Goal: Transaction & Acquisition: Purchase product/service

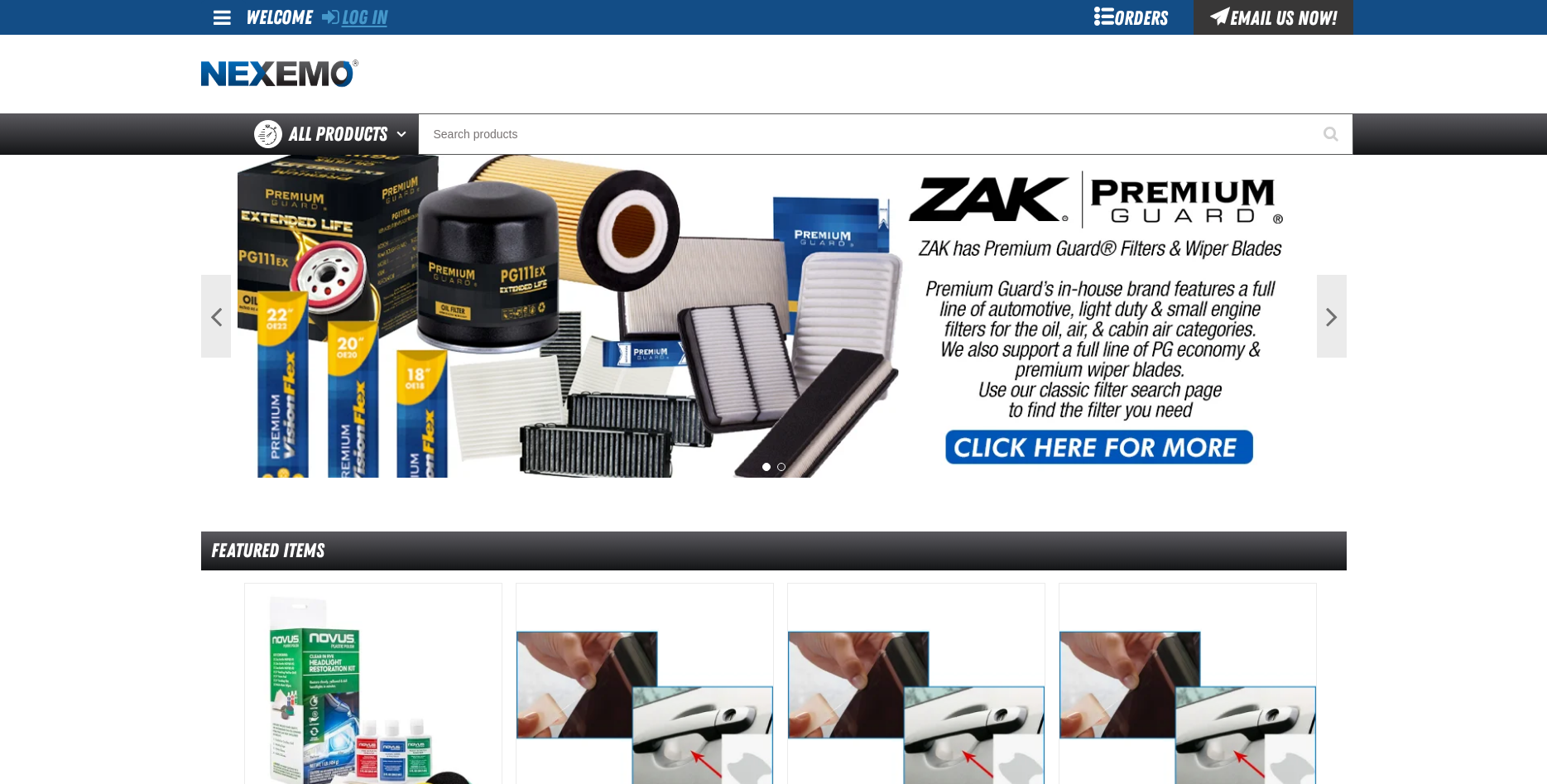
click at [388, 14] on link "Log In" at bounding box center [355, 17] width 66 height 23
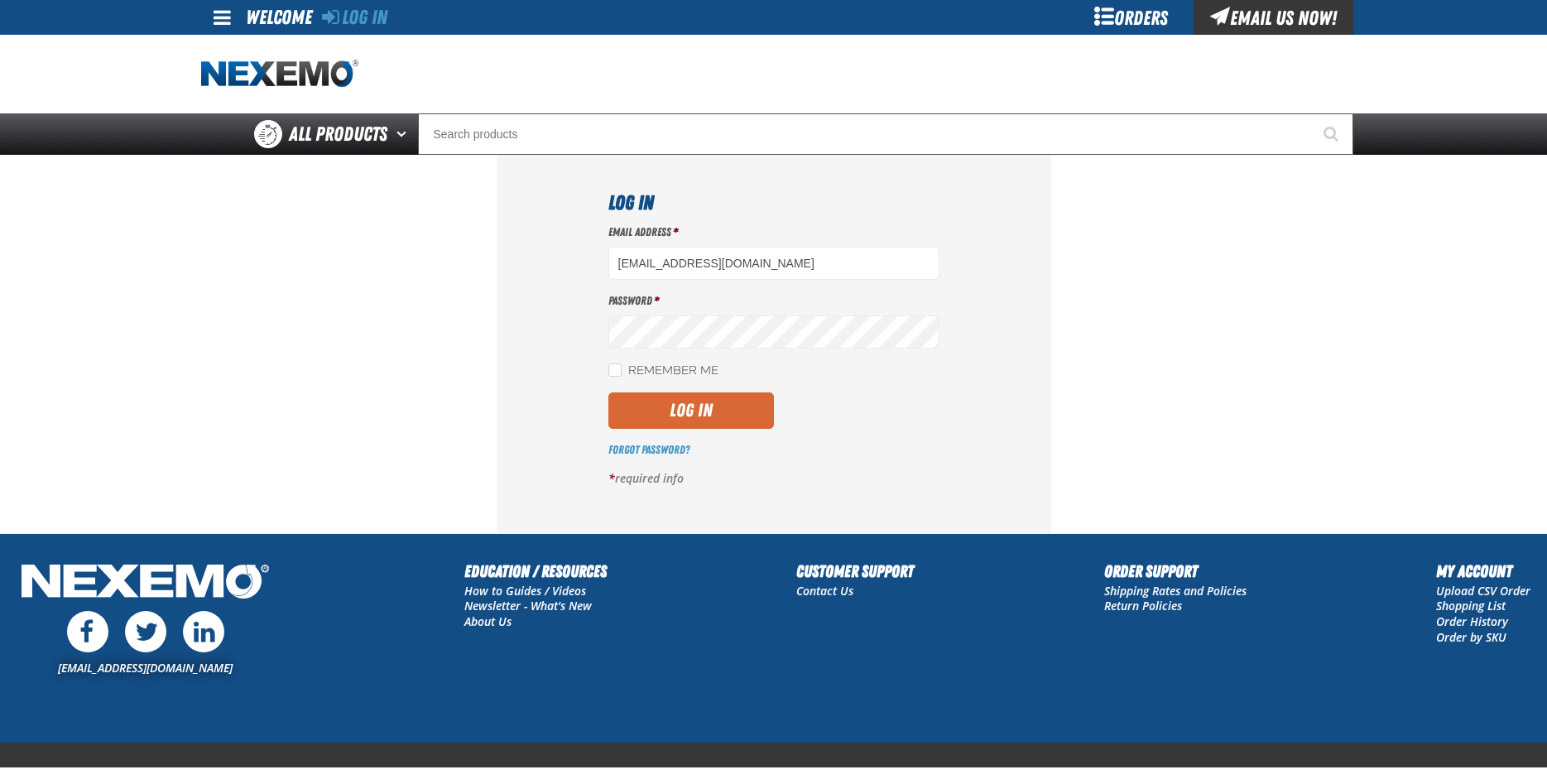
type input "[EMAIL_ADDRESS][DOMAIN_NAME]"
click at [695, 408] on button "Log In" at bounding box center [691, 410] width 166 height 37
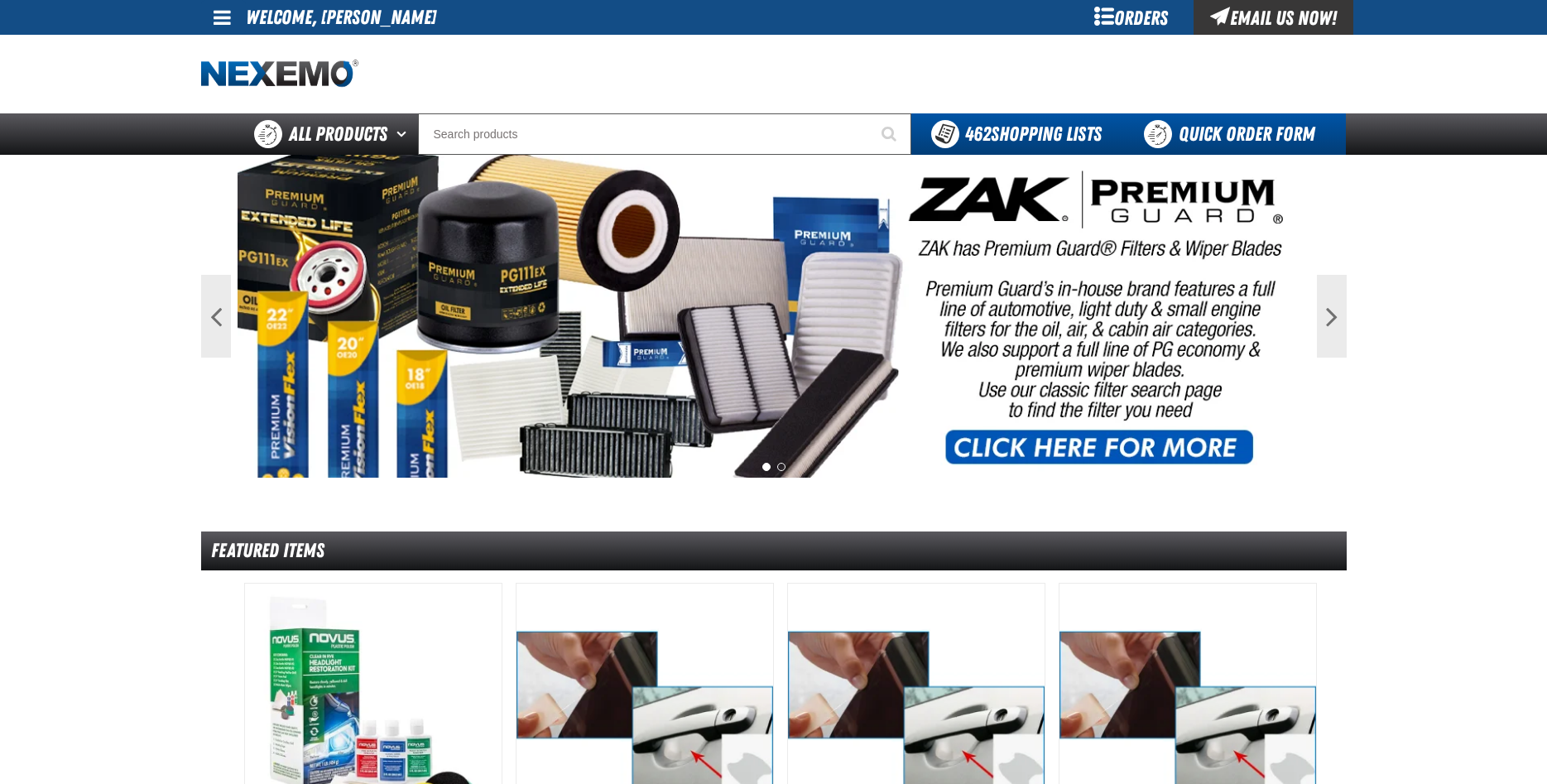
click at [1272, 128] on link "Quick Order Form" at bounding box center [1234, 134] width 225 height 42
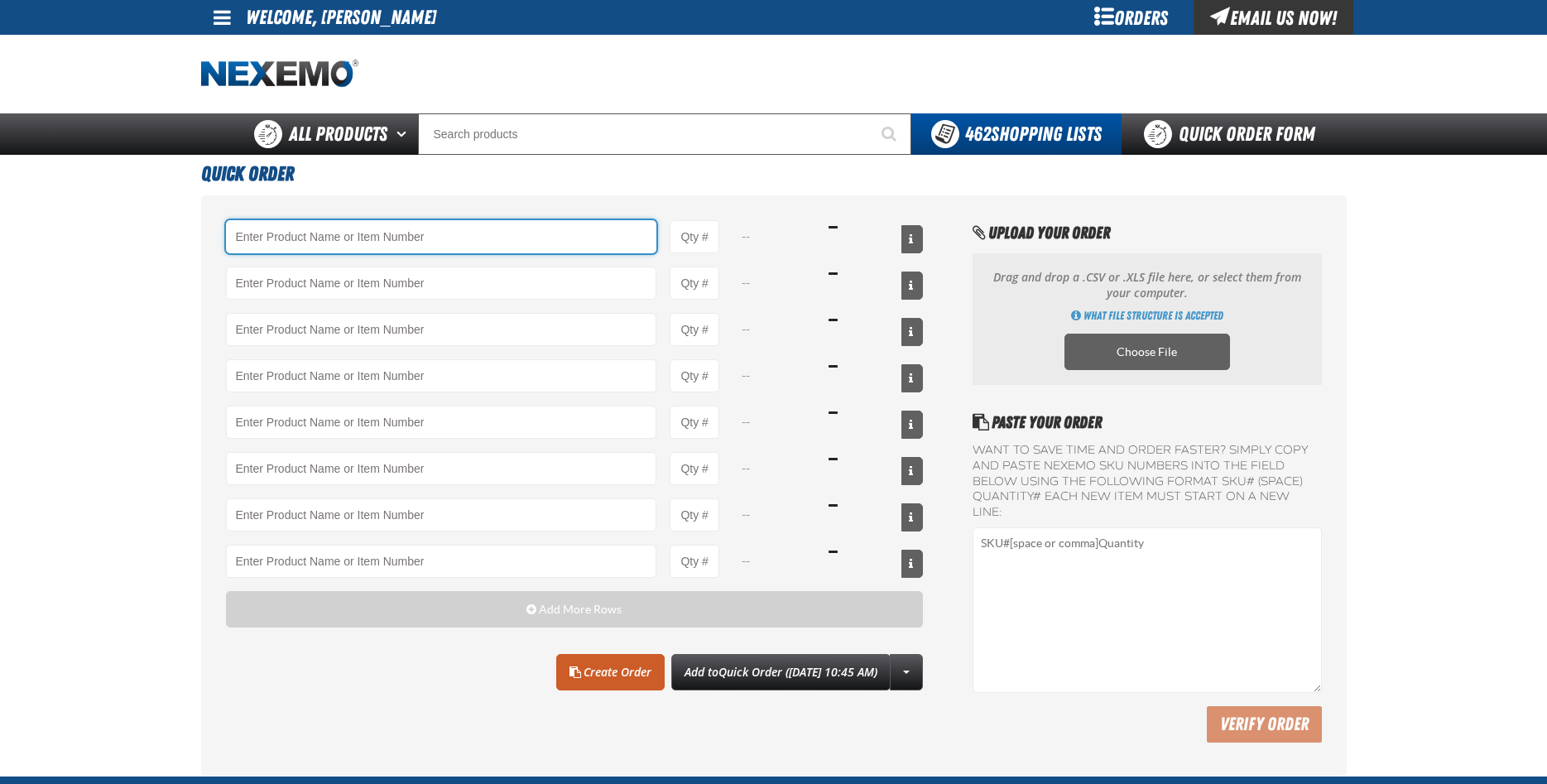
click at [296, 235] on input "Product" at bounding box center [441, 235] width 431 height 33
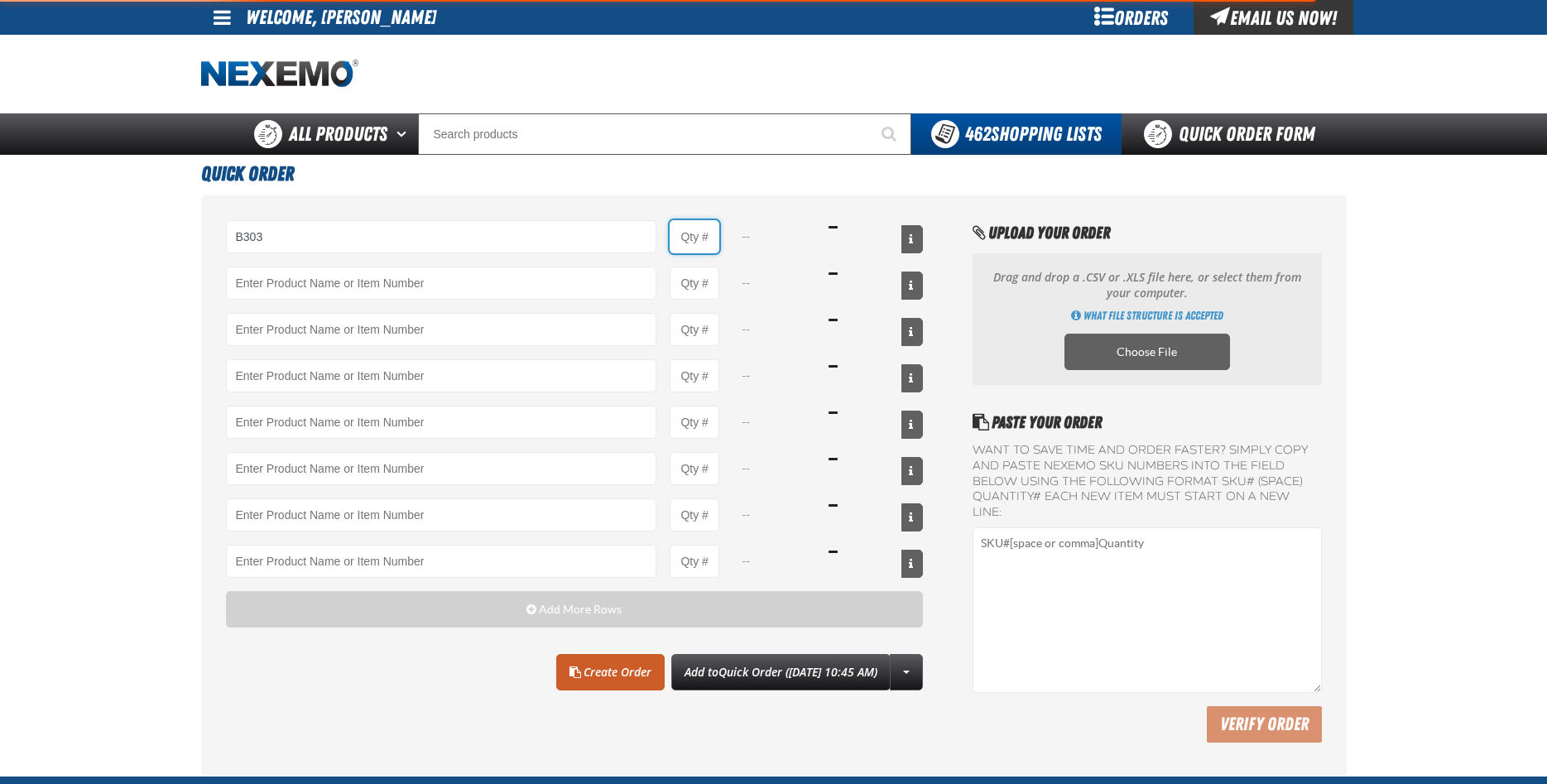
type input "B303 - Battery Service Kit - Cleaner &amp; Protector - ZAK Products"
type input "1"
select select "kit"
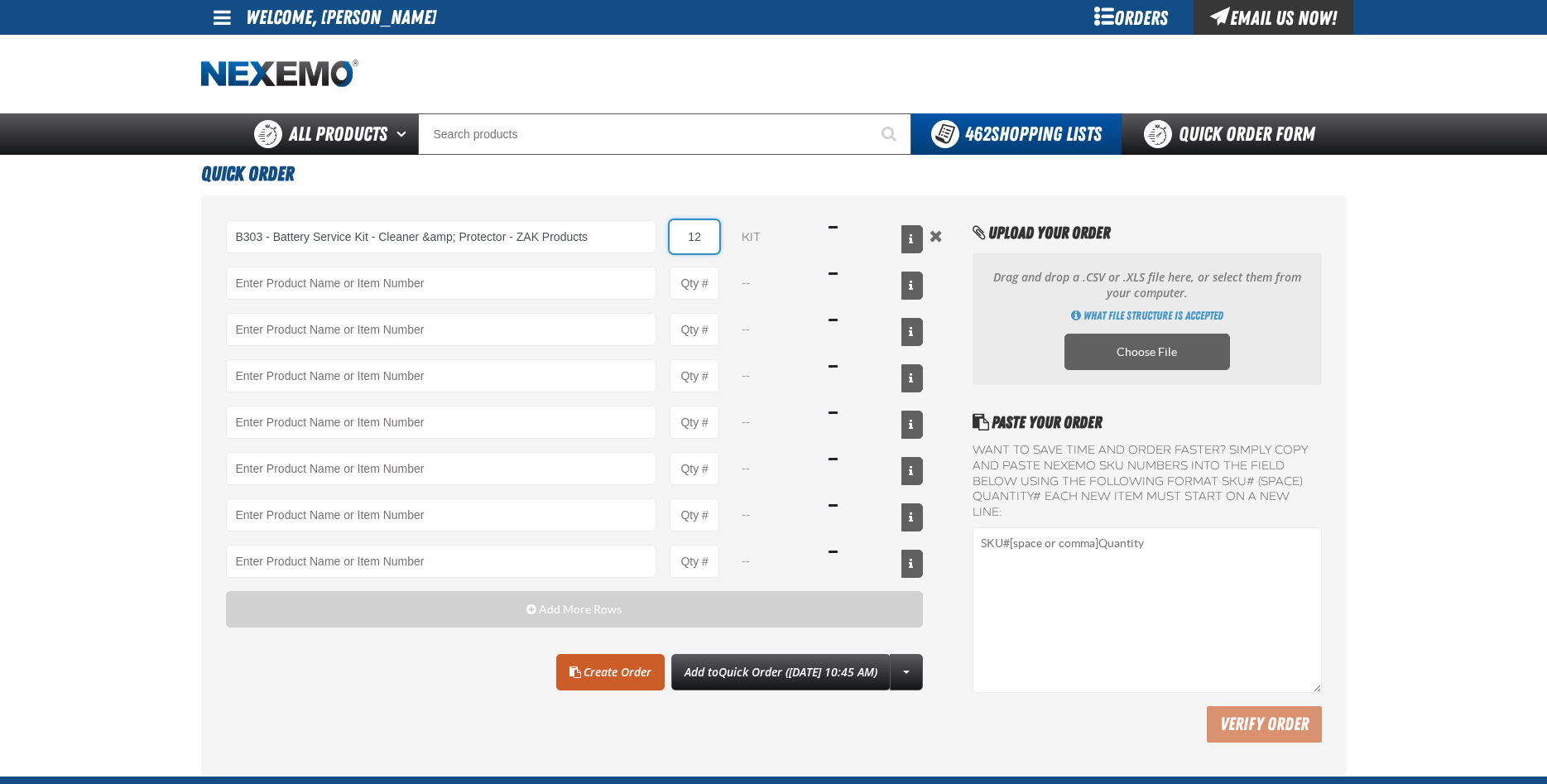
type input "12"
type input "C500 - Synthetic Engine Oil Booster - ZAK Products"
type input "1"
select select "bottle"
type input "72"
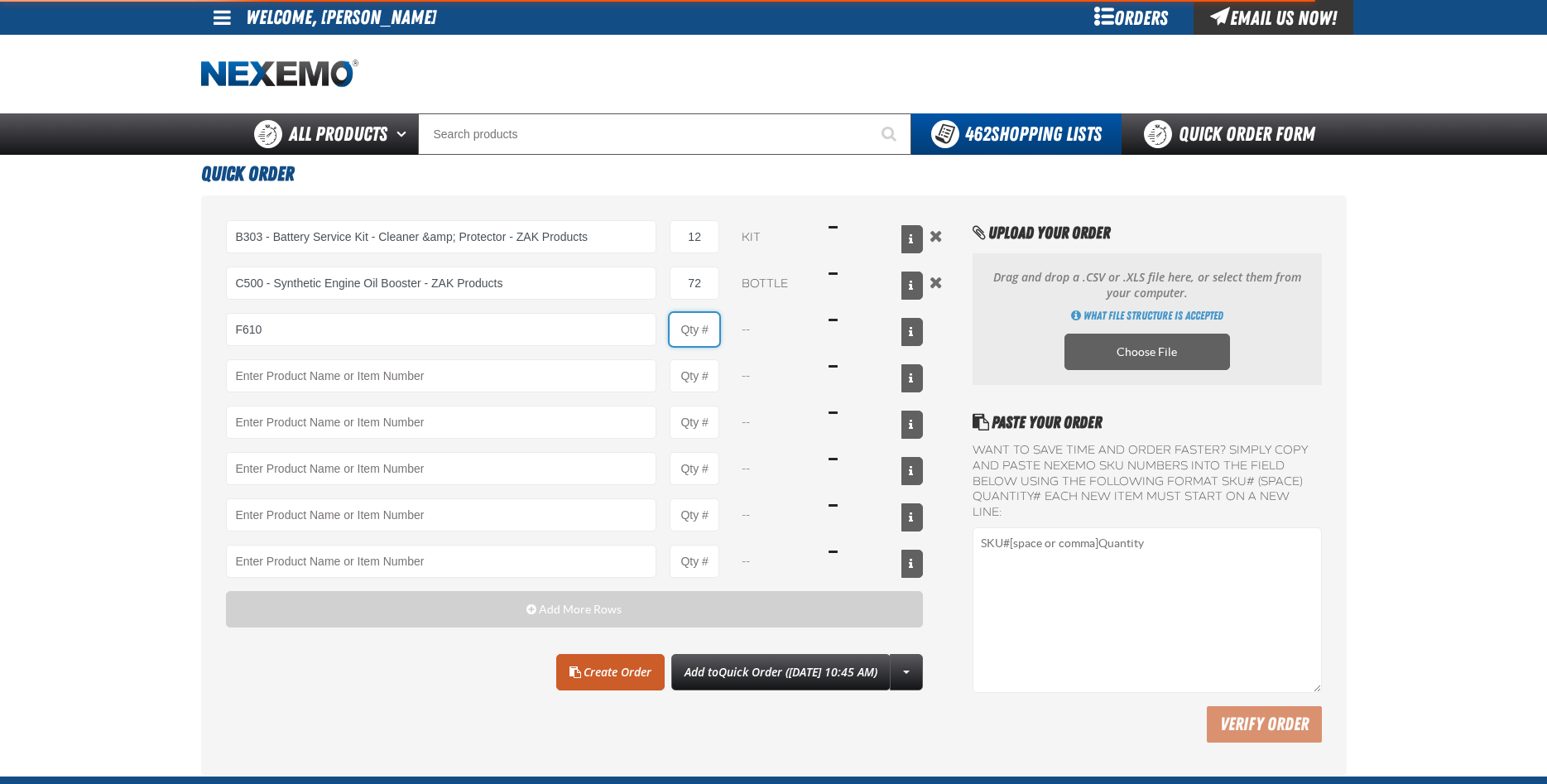
type input "F610 - Z-Tech - ZAK Products"
type input "1"
select select "bottle"
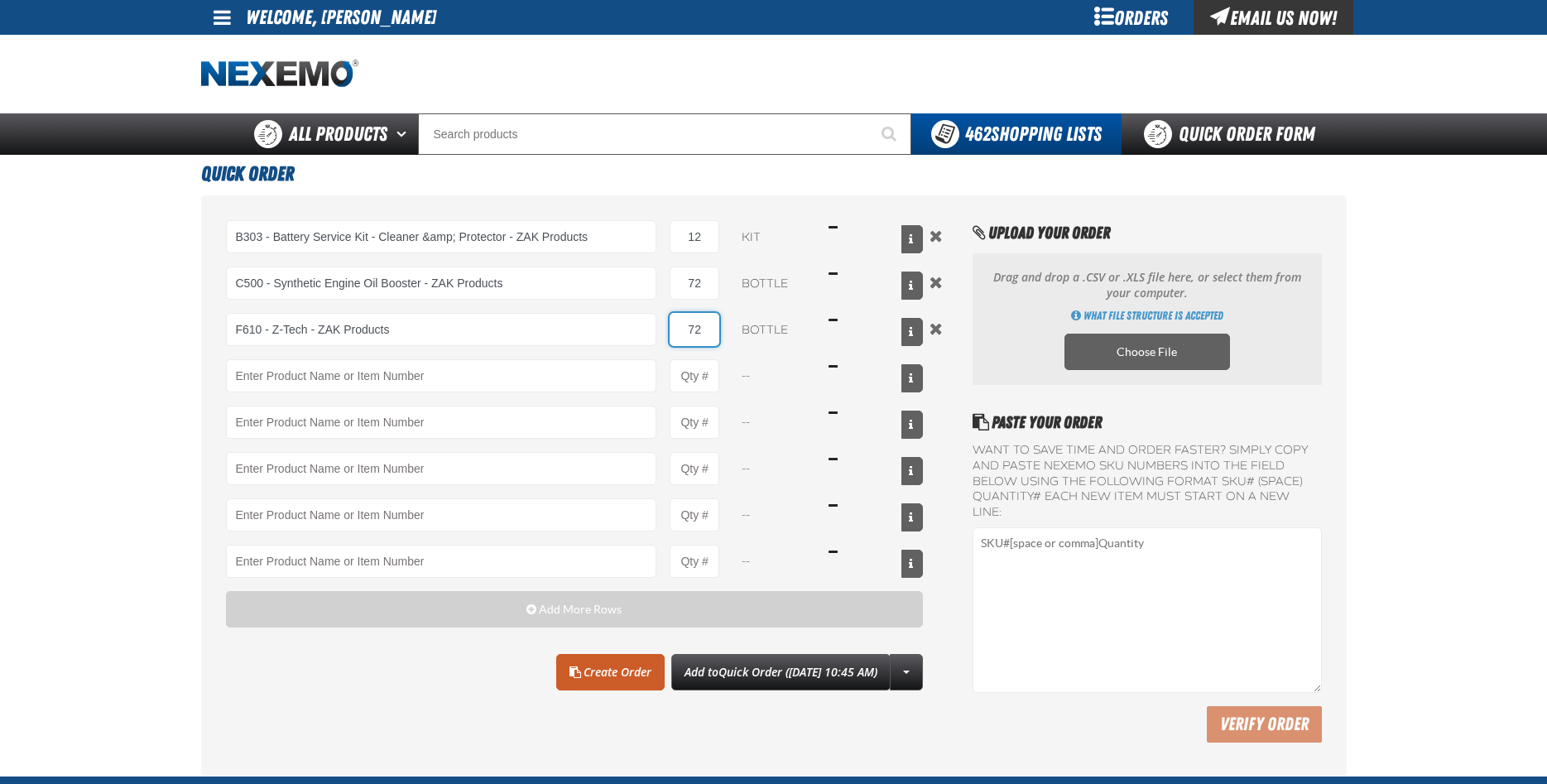
type input "72"
type input "PS709 - Synthetic Multi-Vehicle Power Steering Fluid - ZAK Products"
type input "1"
select select "bottle"
type input "4"
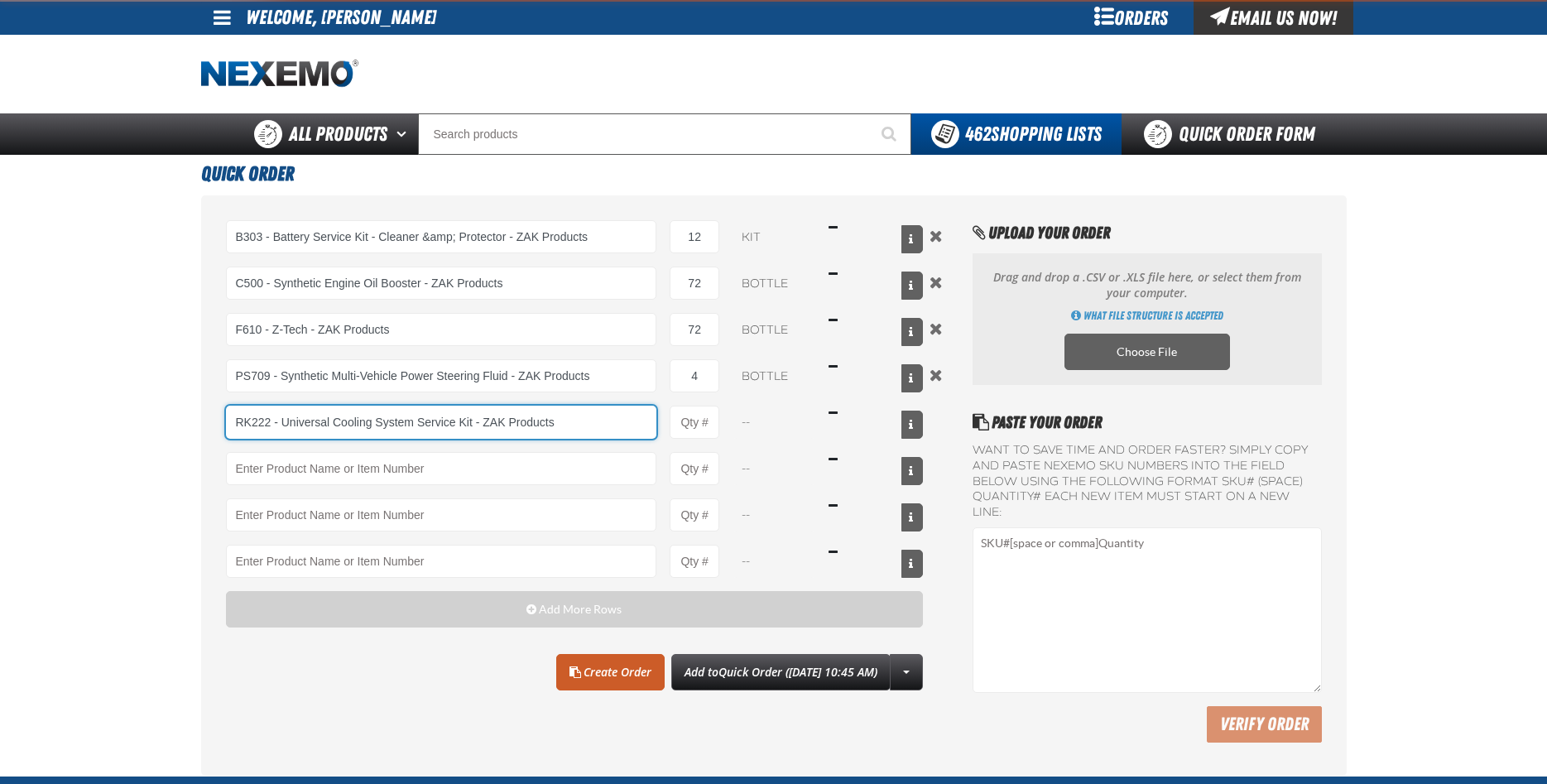
type input "RK222 - Universal Cooling System Service Kit - ZAK Products"
type input "1"
select select "kit"
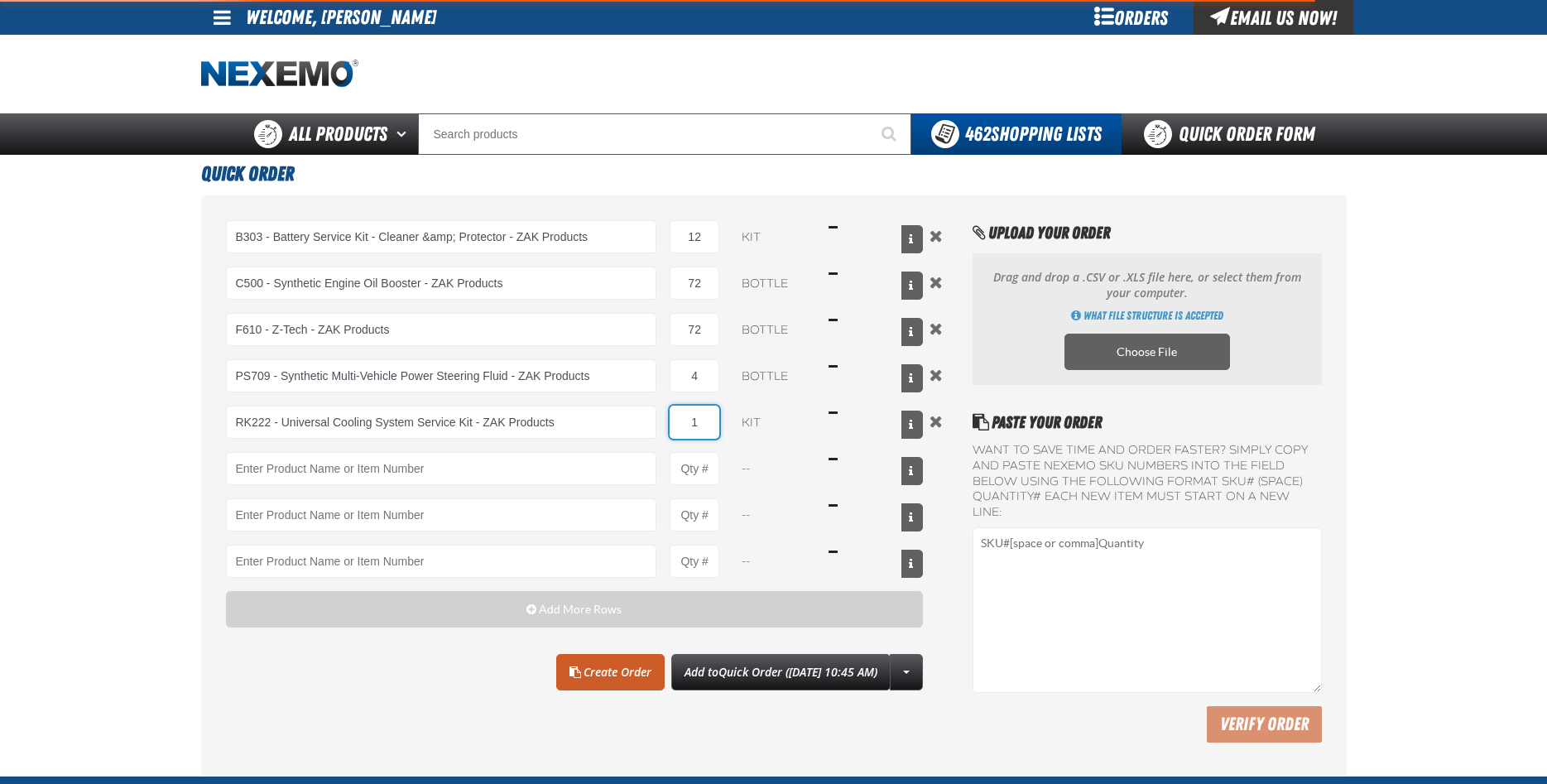
type input "RK222 - Universal Cooling System Service Kit - ZAK Products"
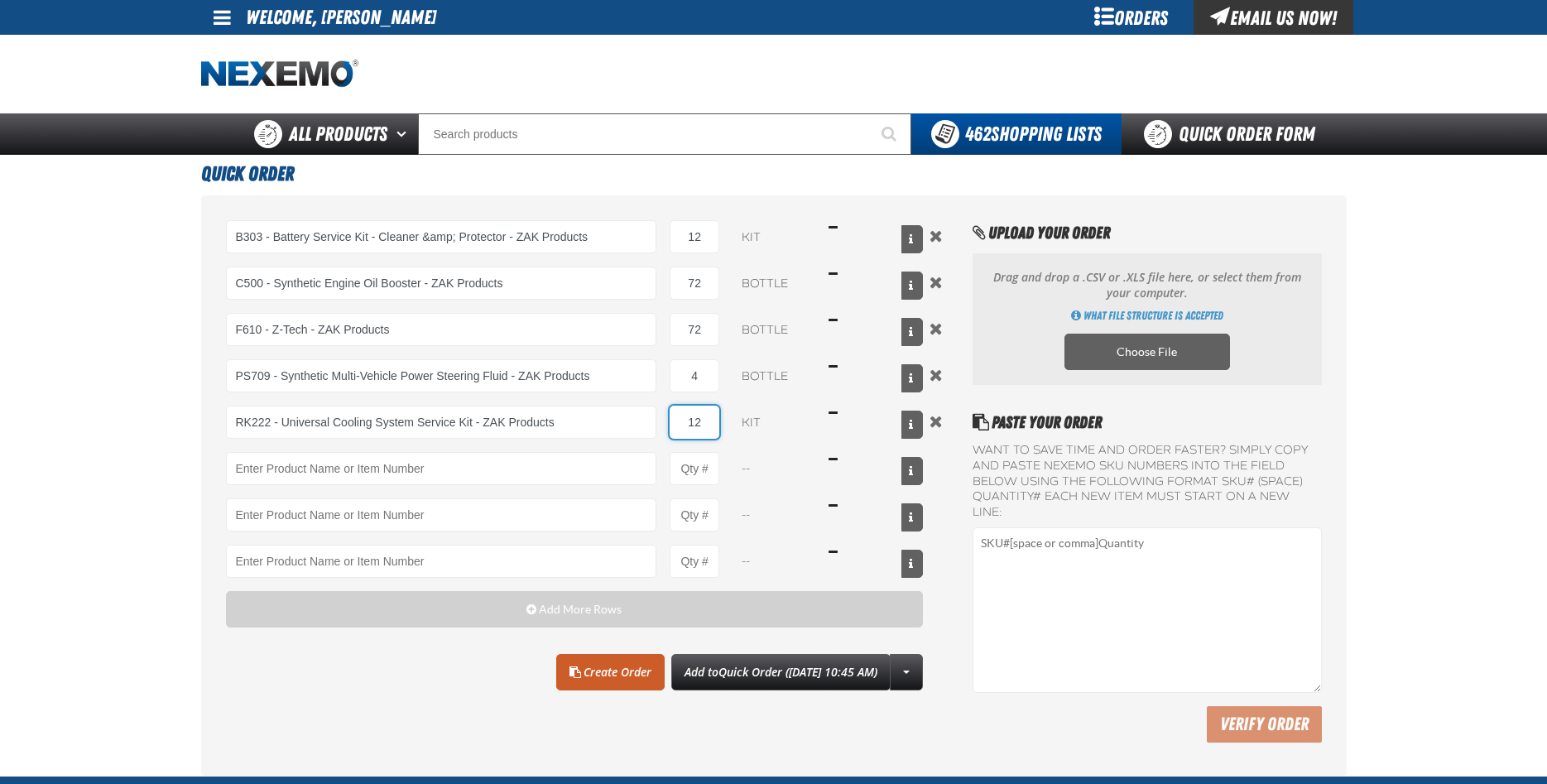
type input "12"
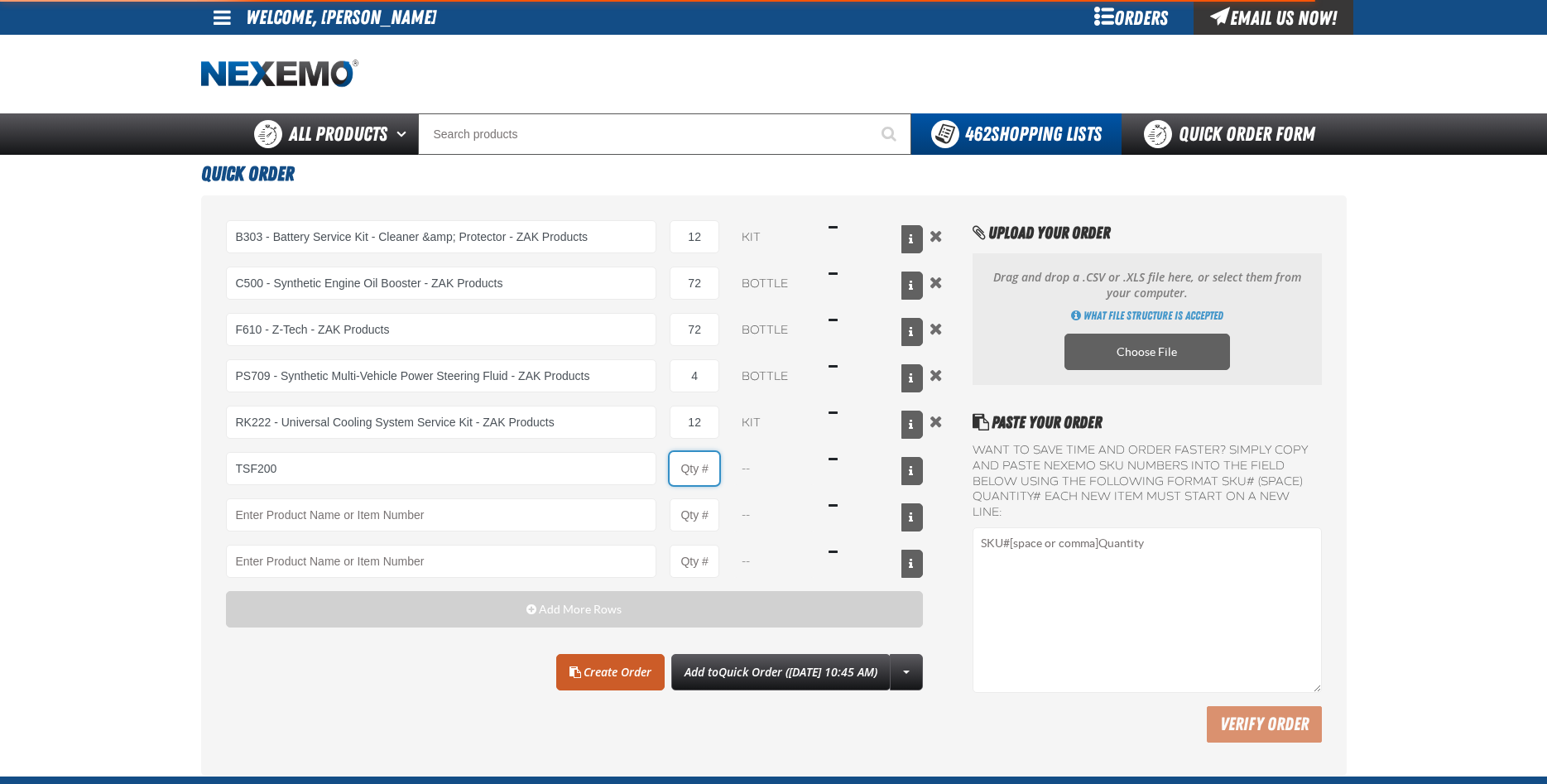
type input "TSF200 - 2-Step GDI Intake Cleaning Service"
type input "1"
select select "kit"
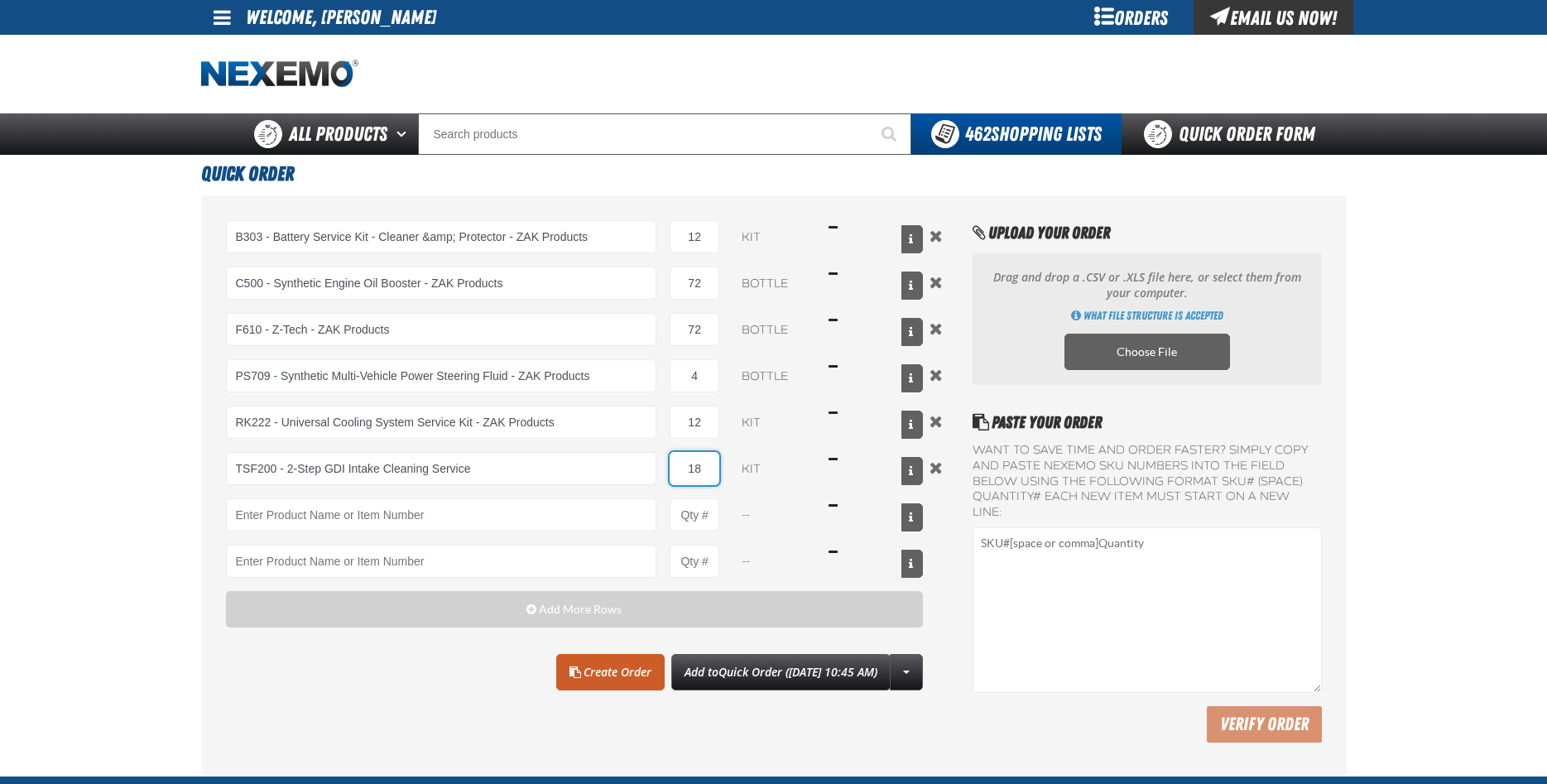
type input "18"
click at [592, 670] on link "Create Order" at bounding box center [610, 672] width 108 height 37
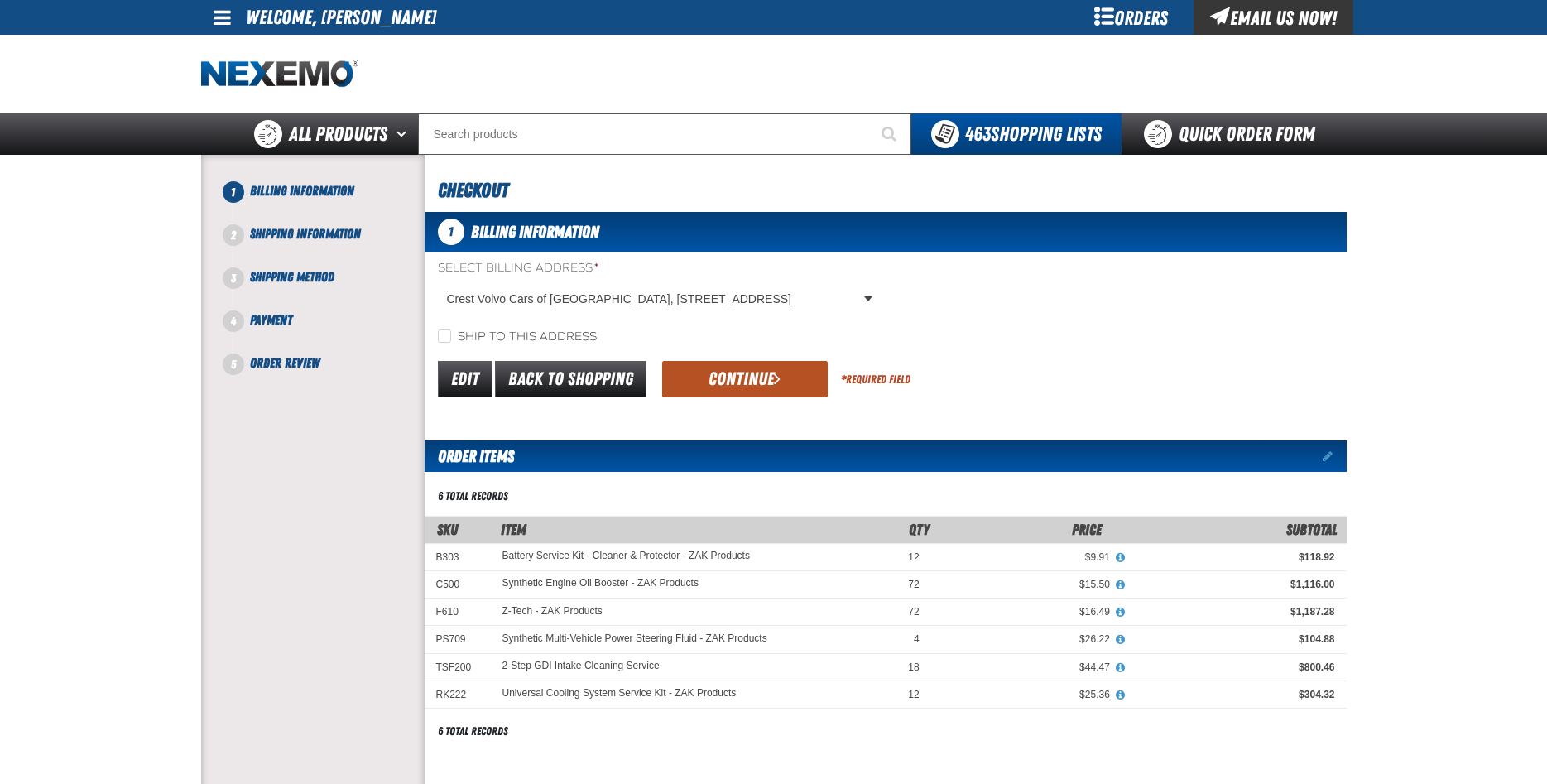
click at [736, 385] on button "Continue" at bounding box center [745, 379] width 166 height 37
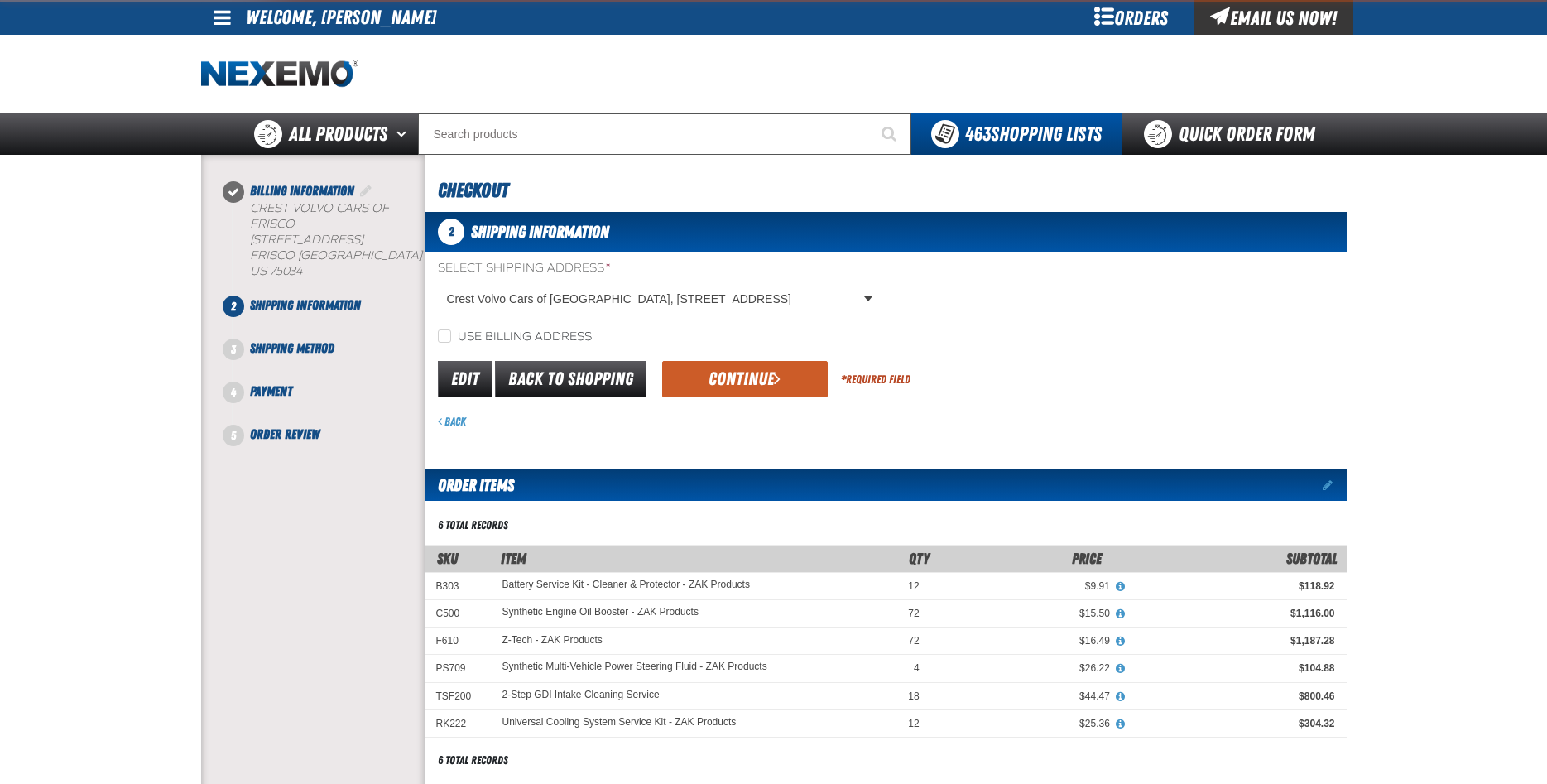
click at [736, 385] on button "Continue" at bounding box center [745, 379] width 166 height 37
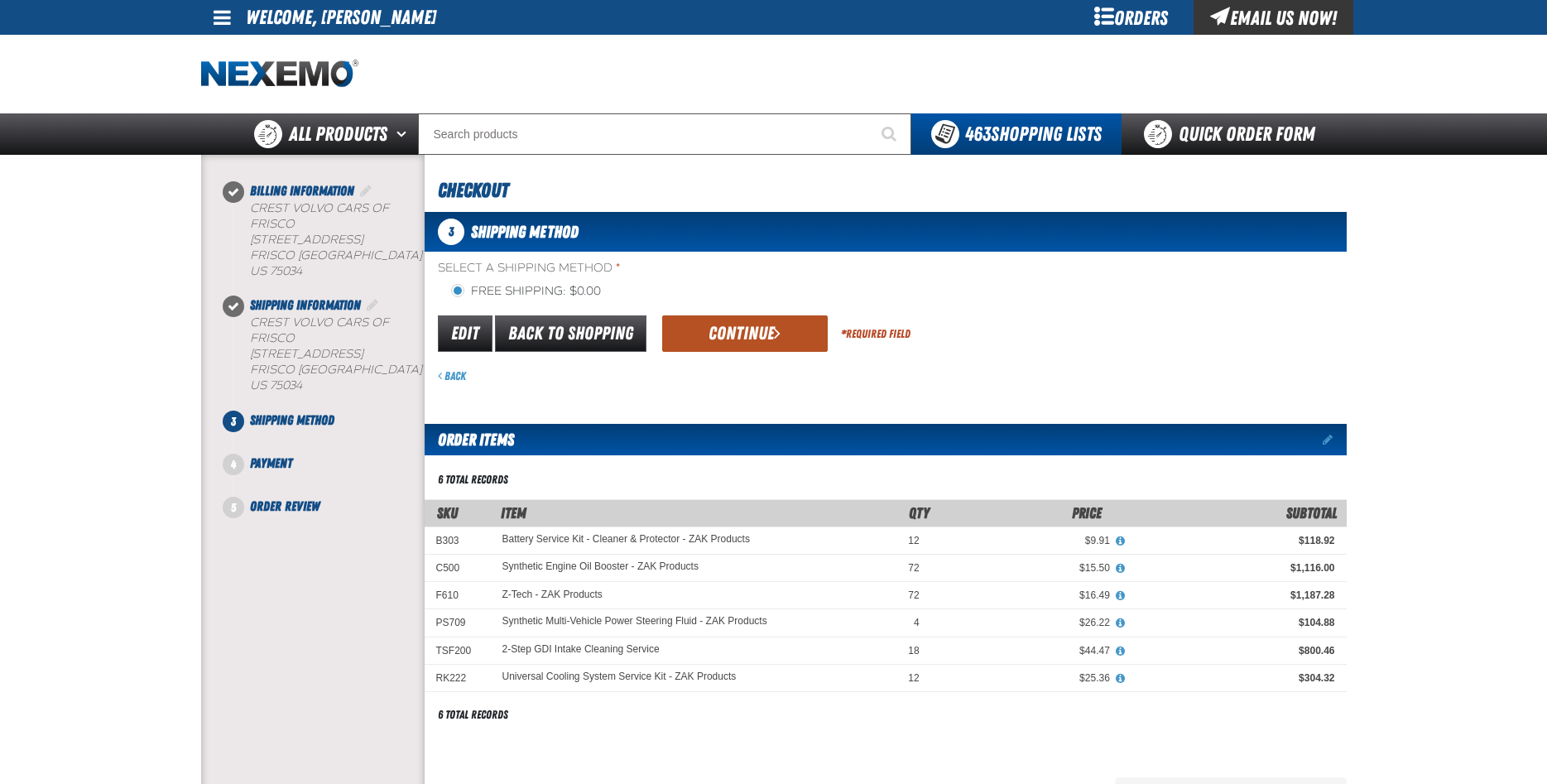
click at [736, 342] on button "Continue" at bounding box center [745, 333] width 166 height 37
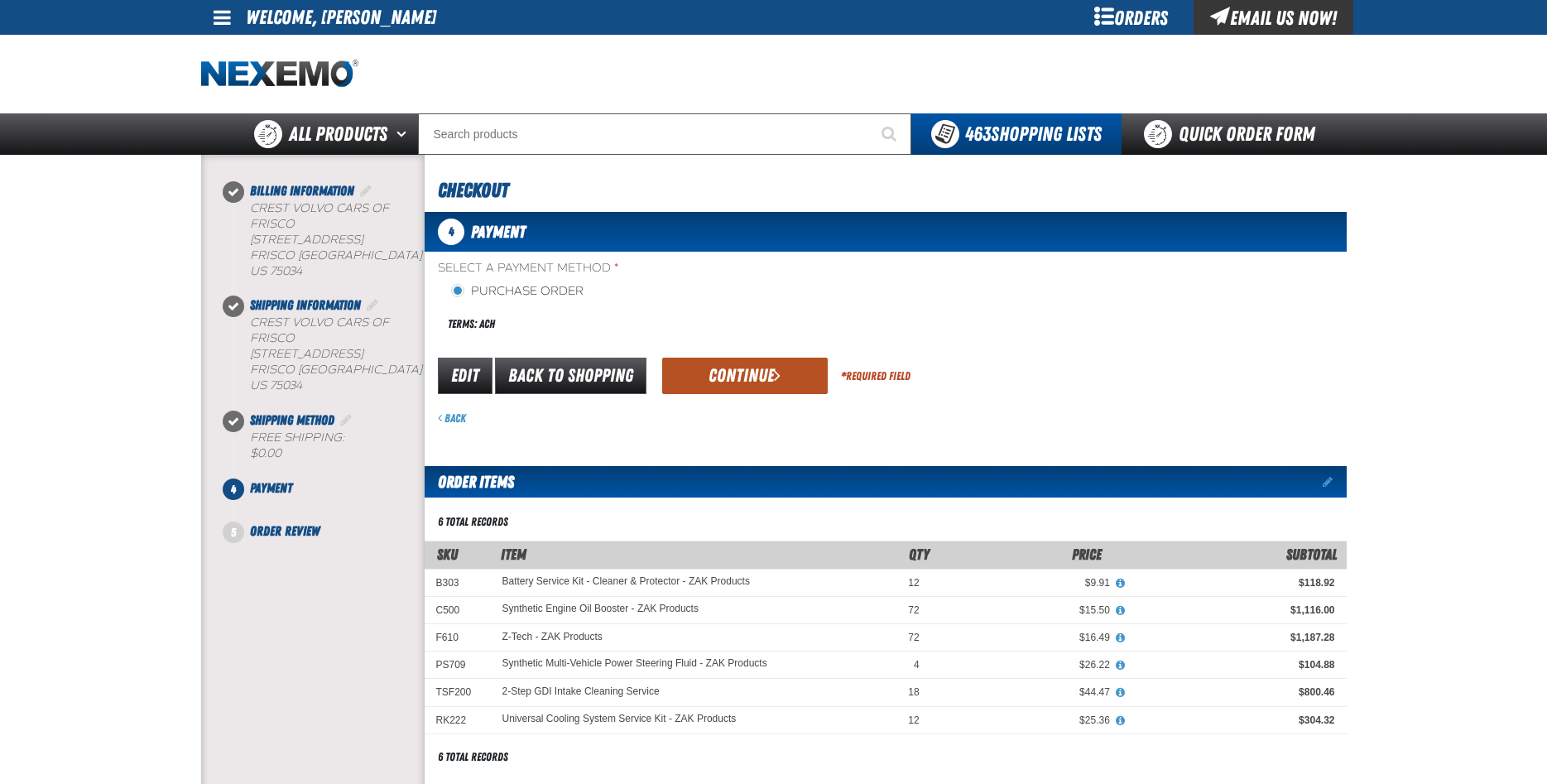
click at [732, 361] on button "Continue" at bounding box center [745, 376] width 166 height 37
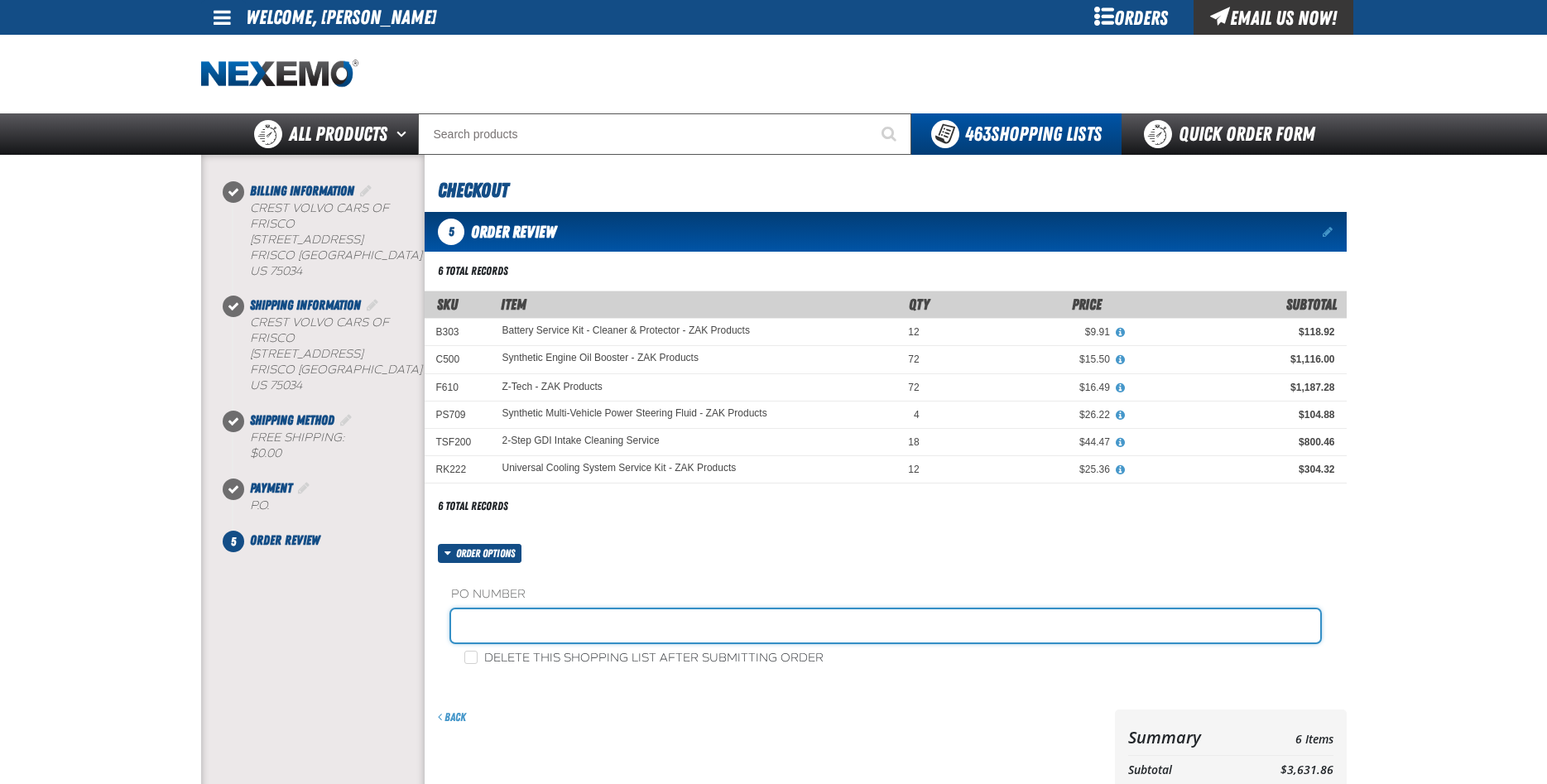
click at [472, 633] on input "text" at bounding box center [886, 625] width 869 height 33
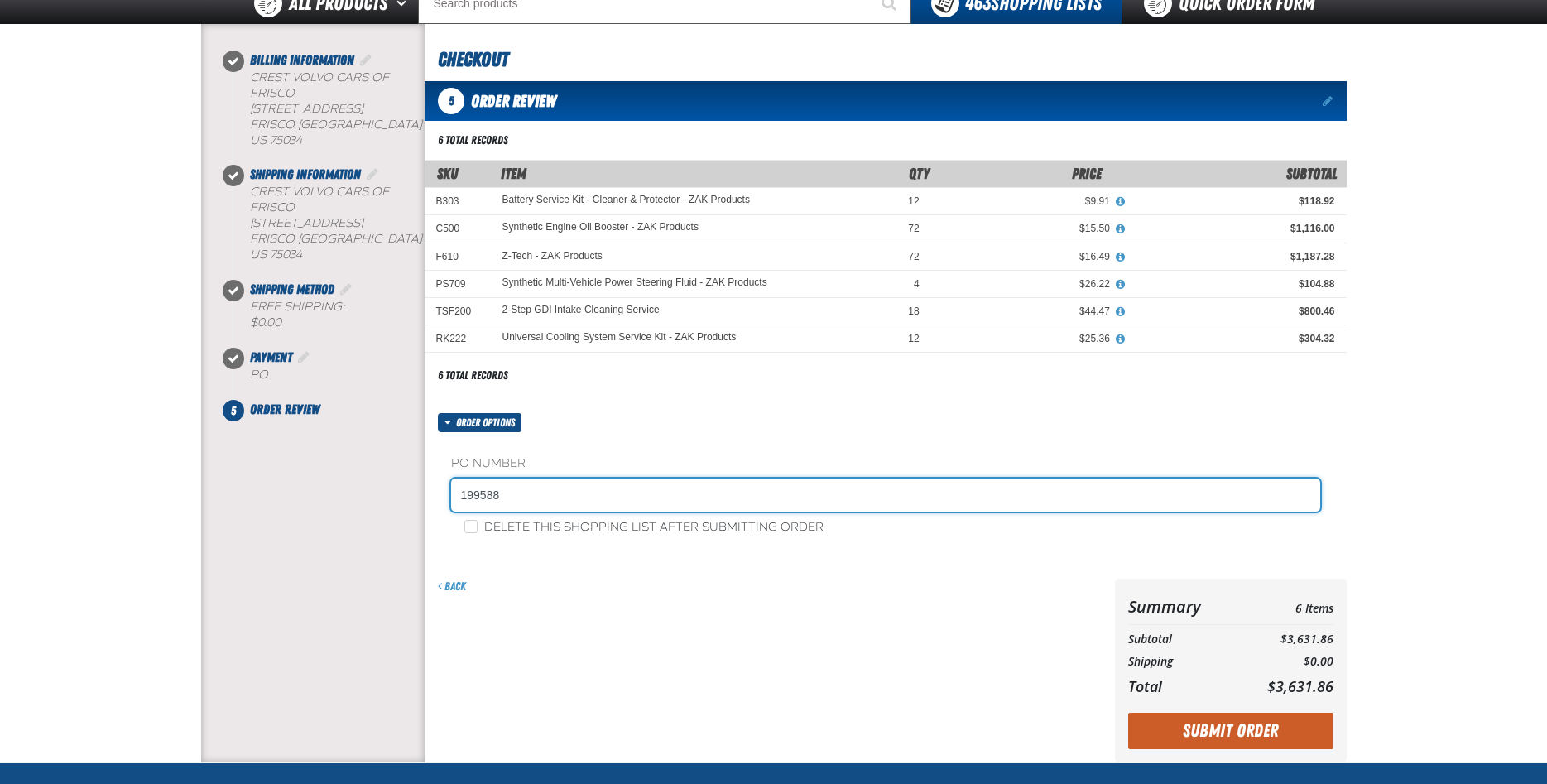
scroll to position [386, 0]
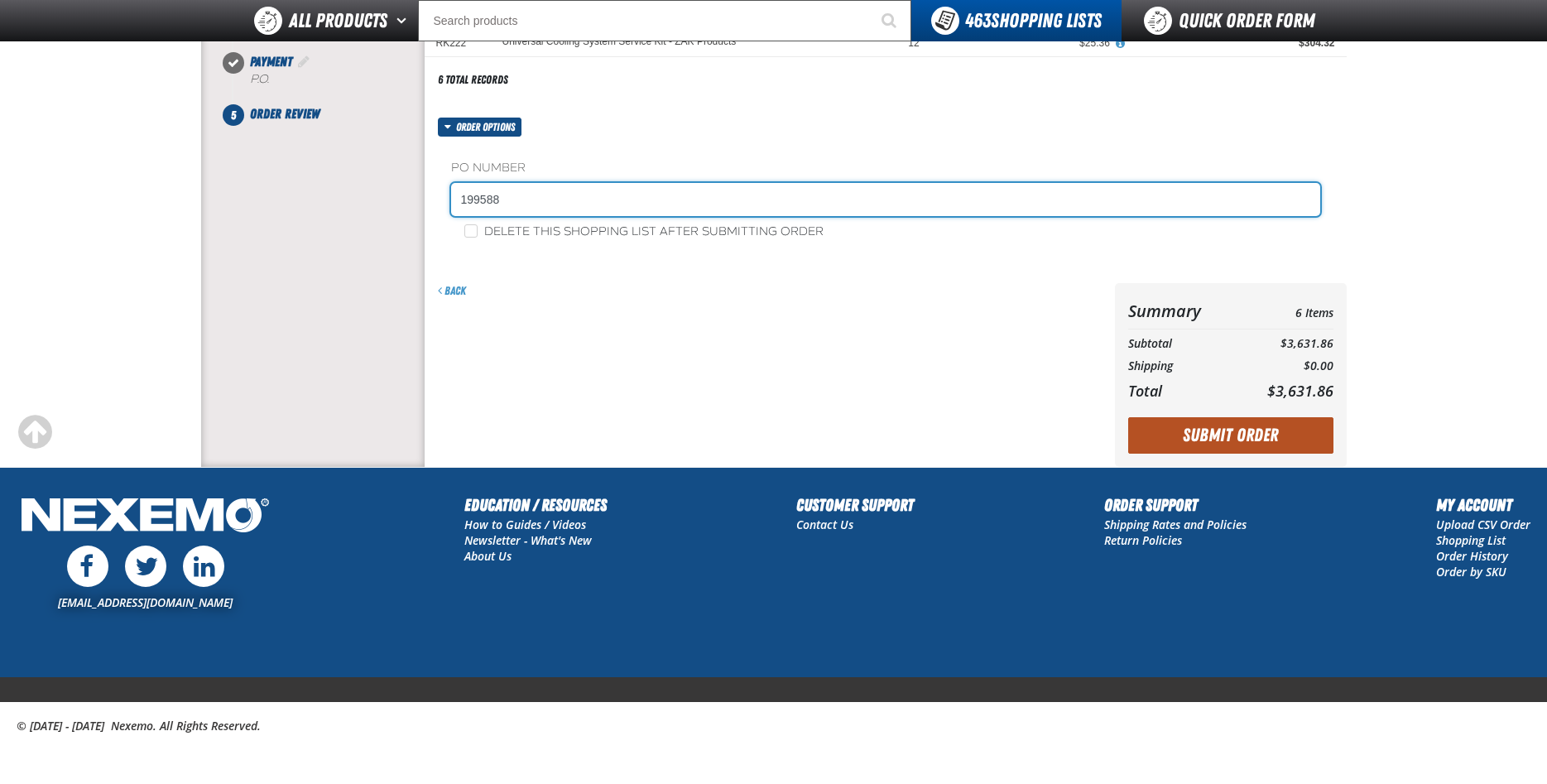
type input "199588"
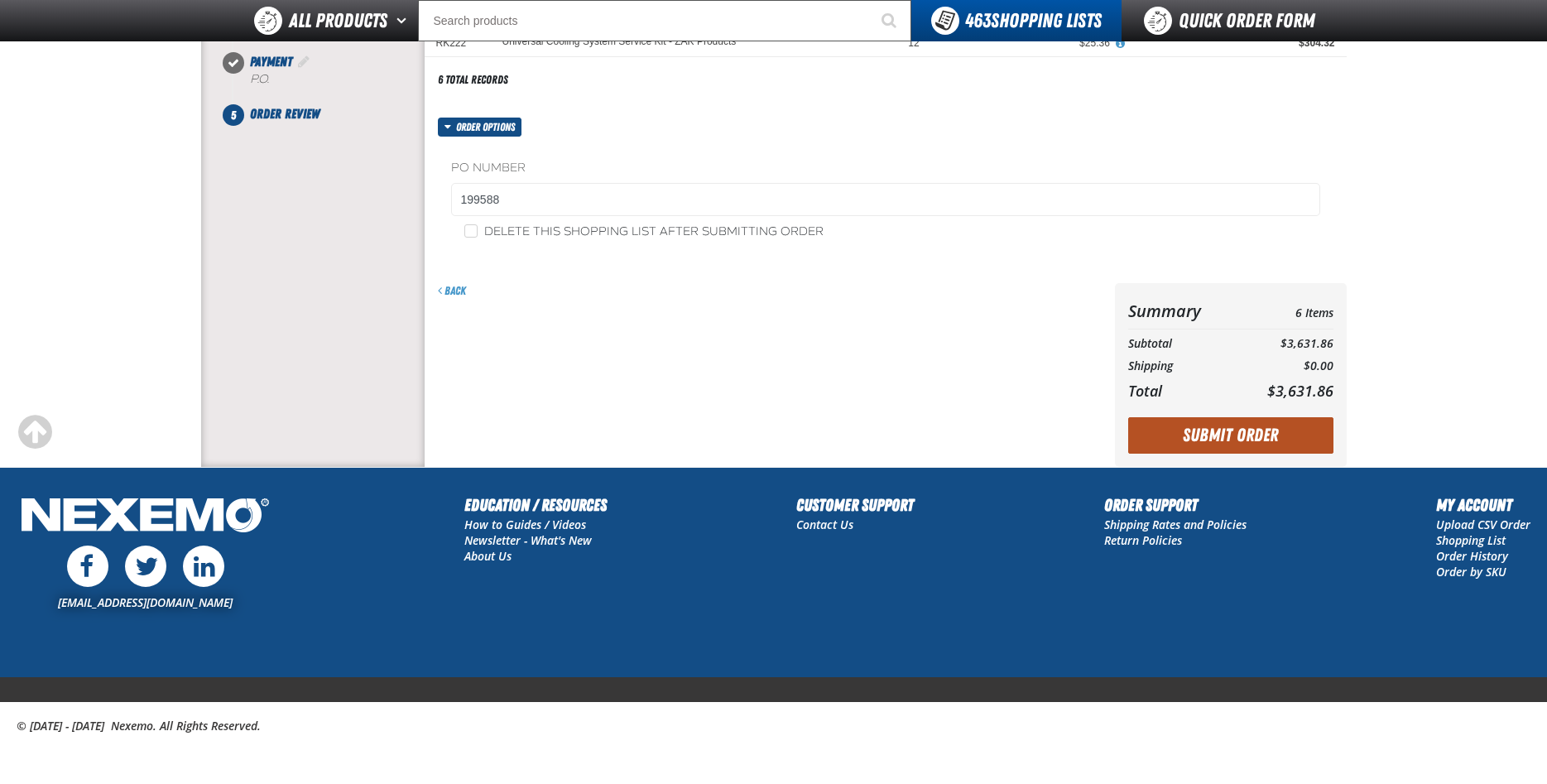
click at [1244, 424] on button "Submit Order" at bounding box center [1231, 435] width 206 height 37
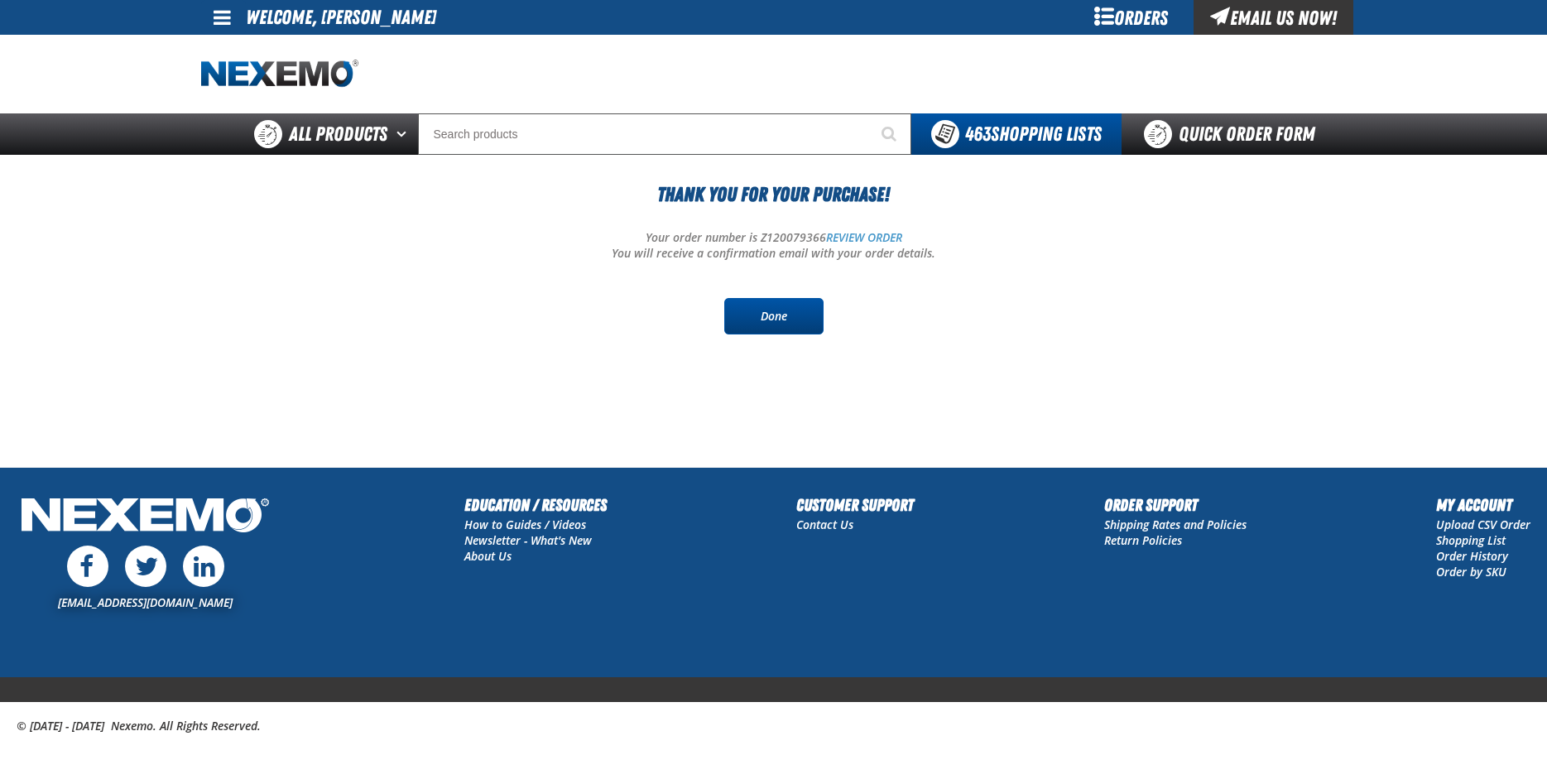
click at [772, 311] on link "Done" at bounding box center [774, 316] width 99 height 37
click at [779, 319] on link "Done" at bounding box center [774, 316] width 99 height 37
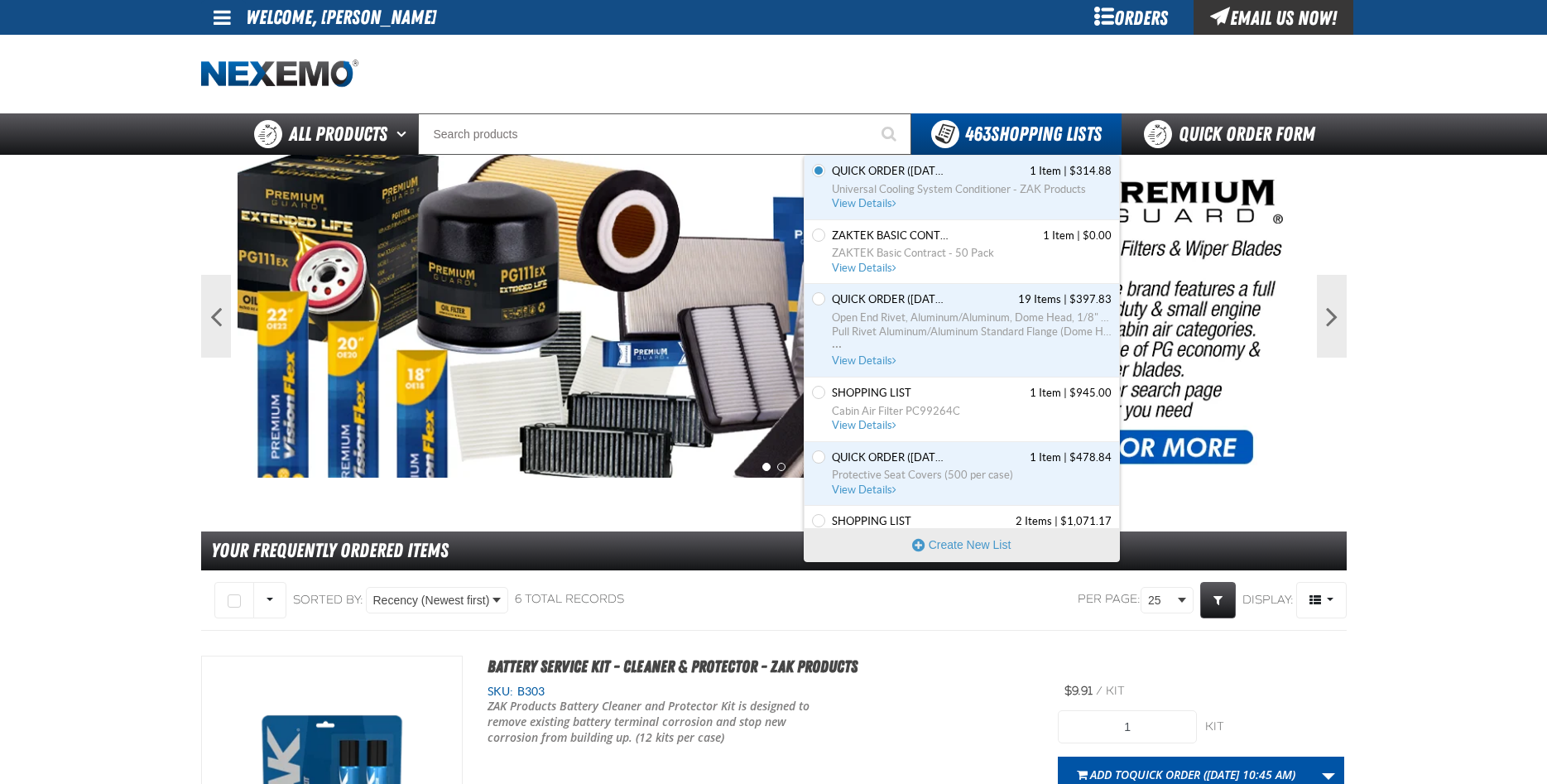
scroll to position [159, 0]
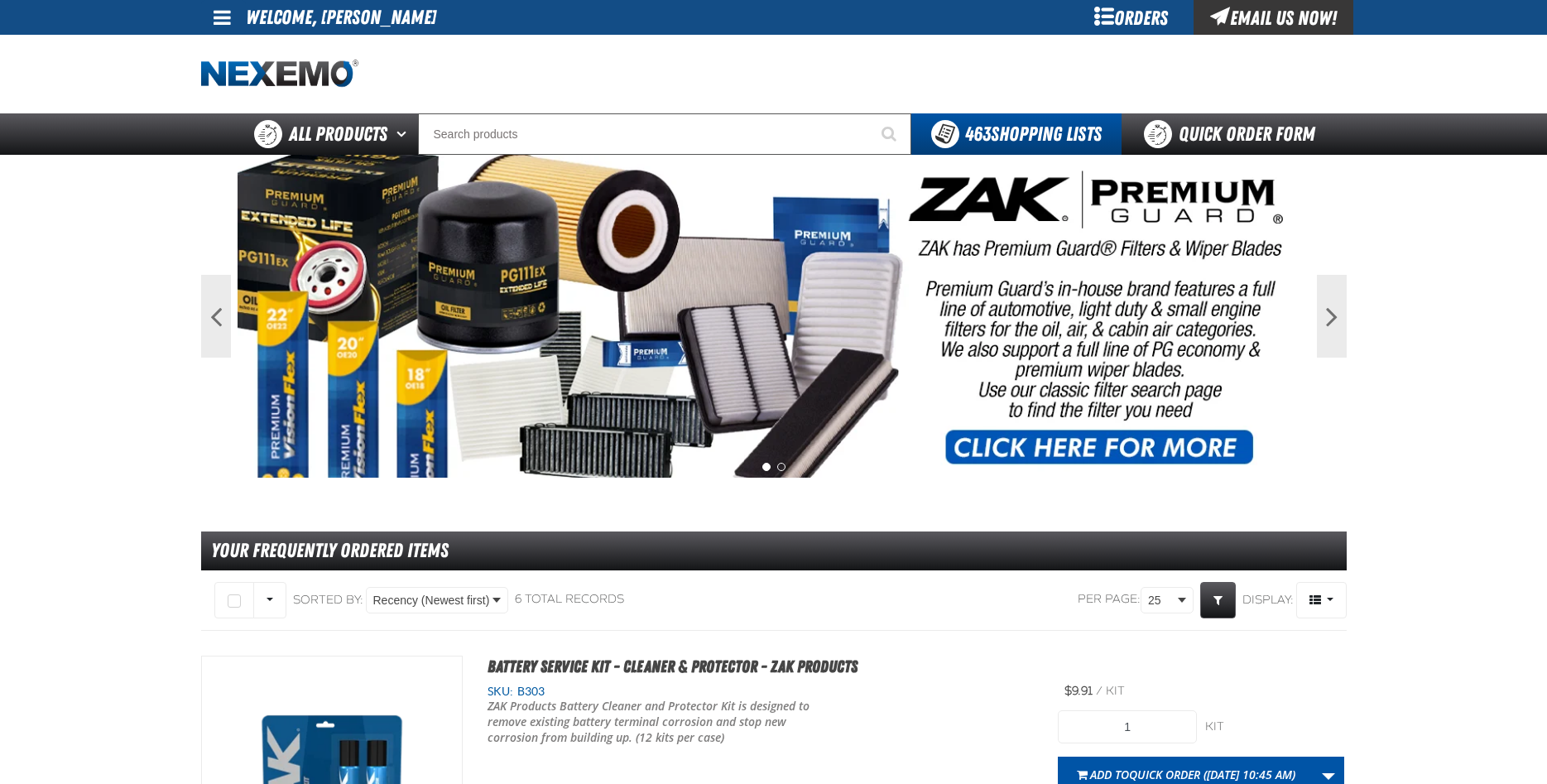
click at [215, 21] on span at bounding box center [222, 17] width 17 height 20
click at [251, 80] on link "Sign Out Sign Out" at bounding box center [237, 80] width 57 height 16
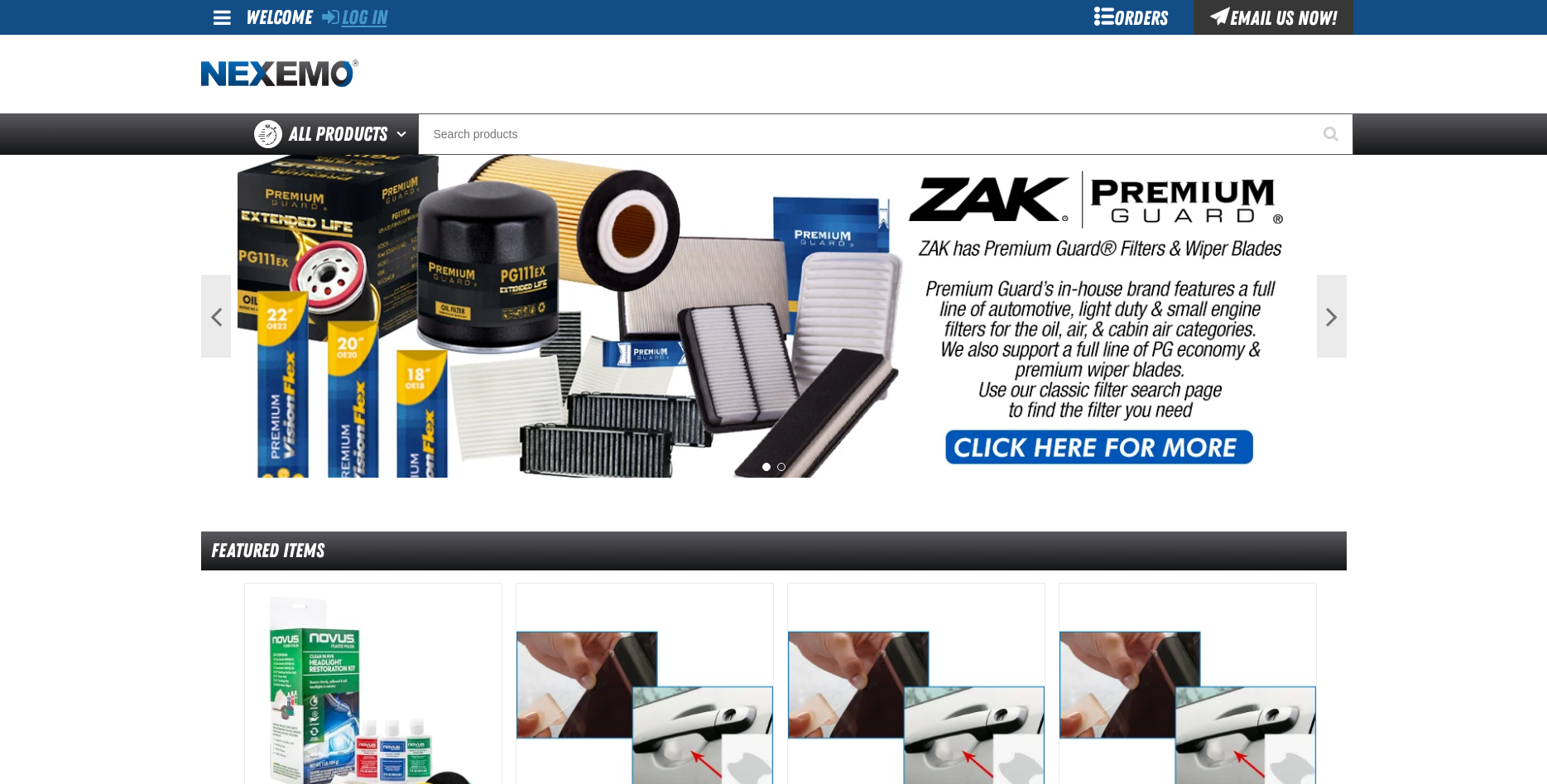
click at [375, 20] on link "Log In" at bounding box center [355, 17] width 66 height 23
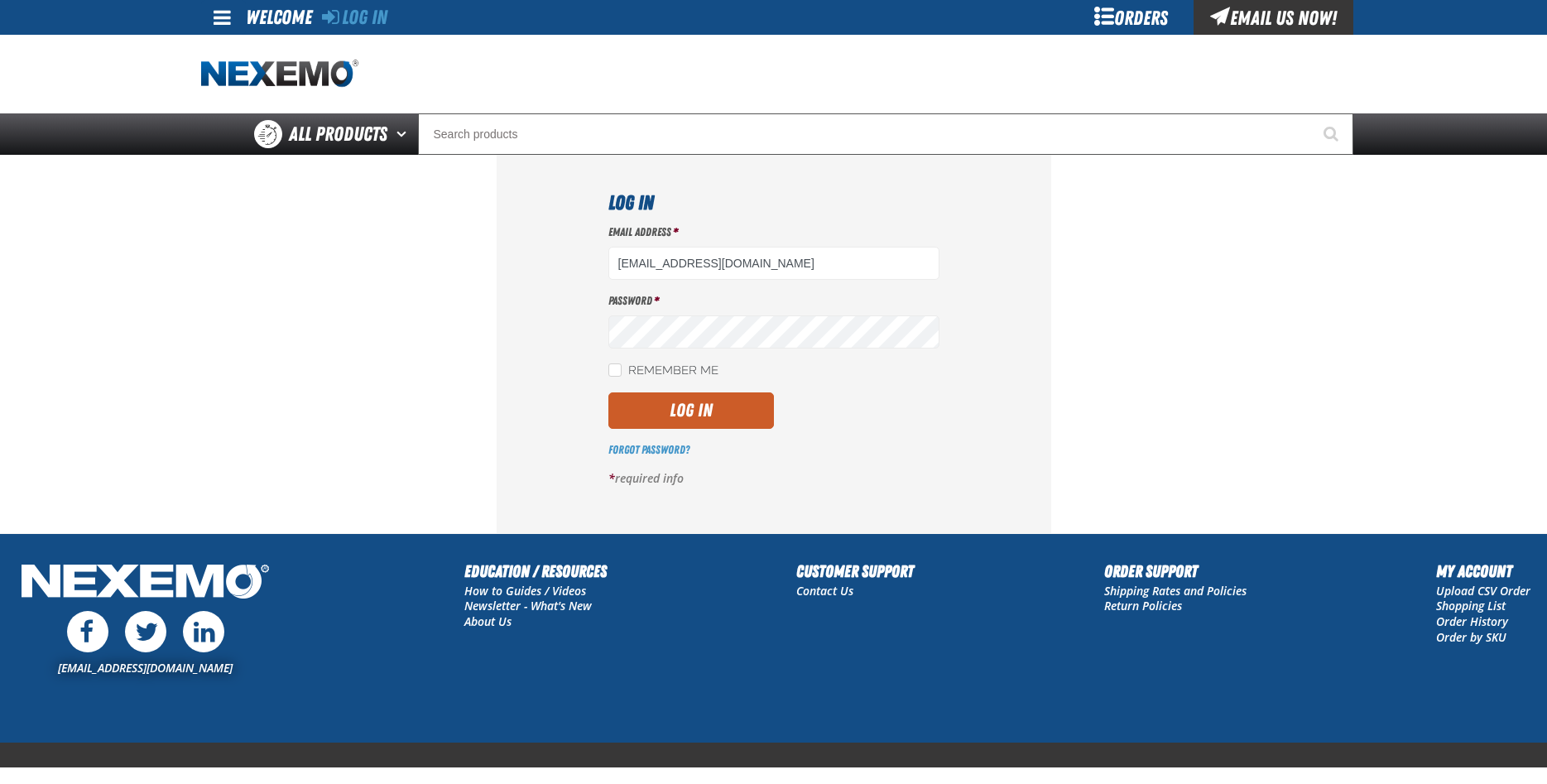
type input "[EMAIL_ADDRESS][DOMAIN_NAME]"
click at [692, 429] on div "Email Address * [EMAIL_ADDRESS][DOMAIN_NAME] Password * Remember Me Log In *" at bounding box center [774, 362] width 331 height 274
click at [692, 408] on button "Log In" at bounding box center [691, 410] width 166 height 37
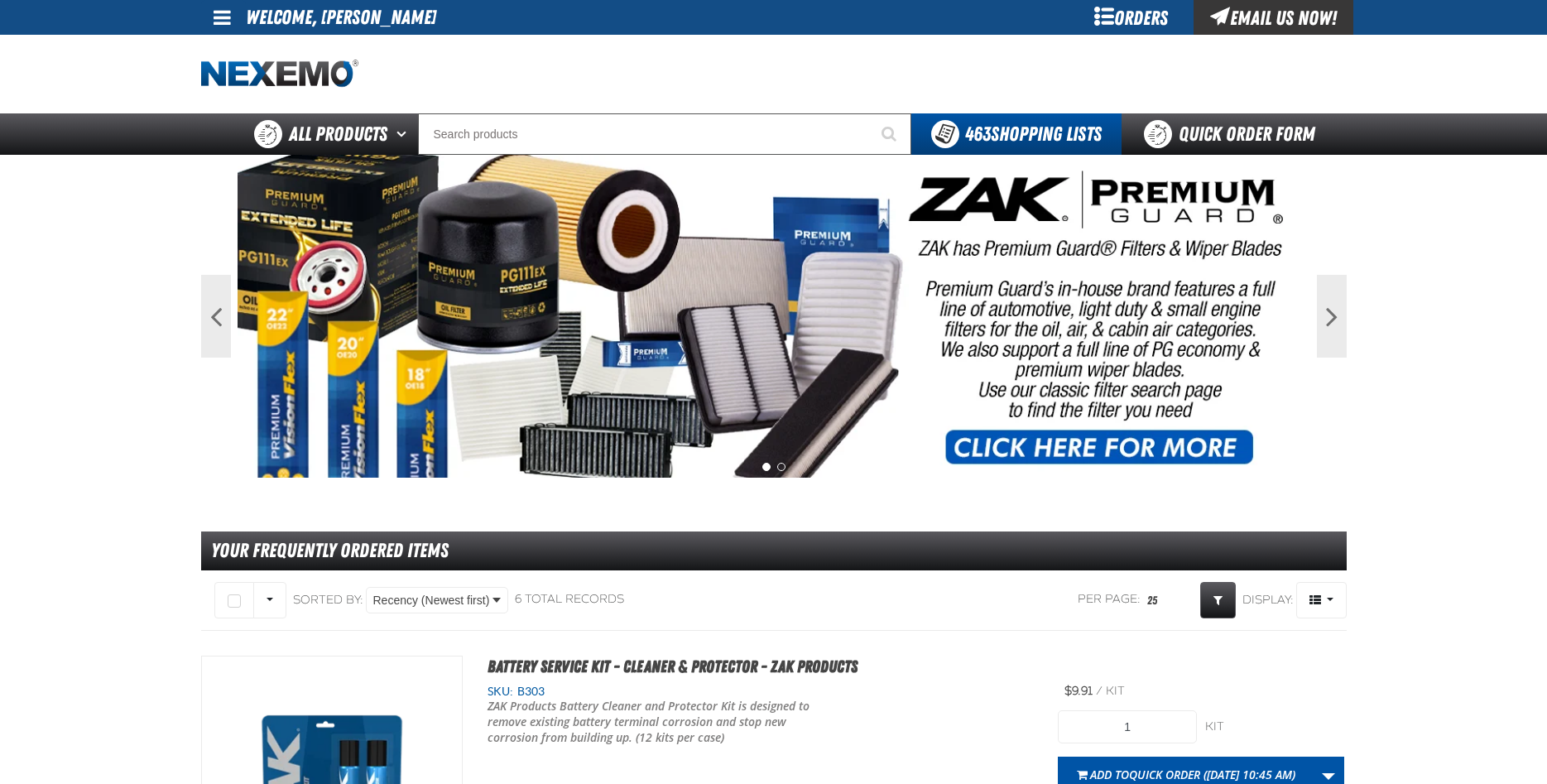
click at [224, 23] on span at bounding box center [222, 17] width 17 height 20
click at [246, 47] on link "My Account My Account" at bounding box center [246, 50] width 74 height 16
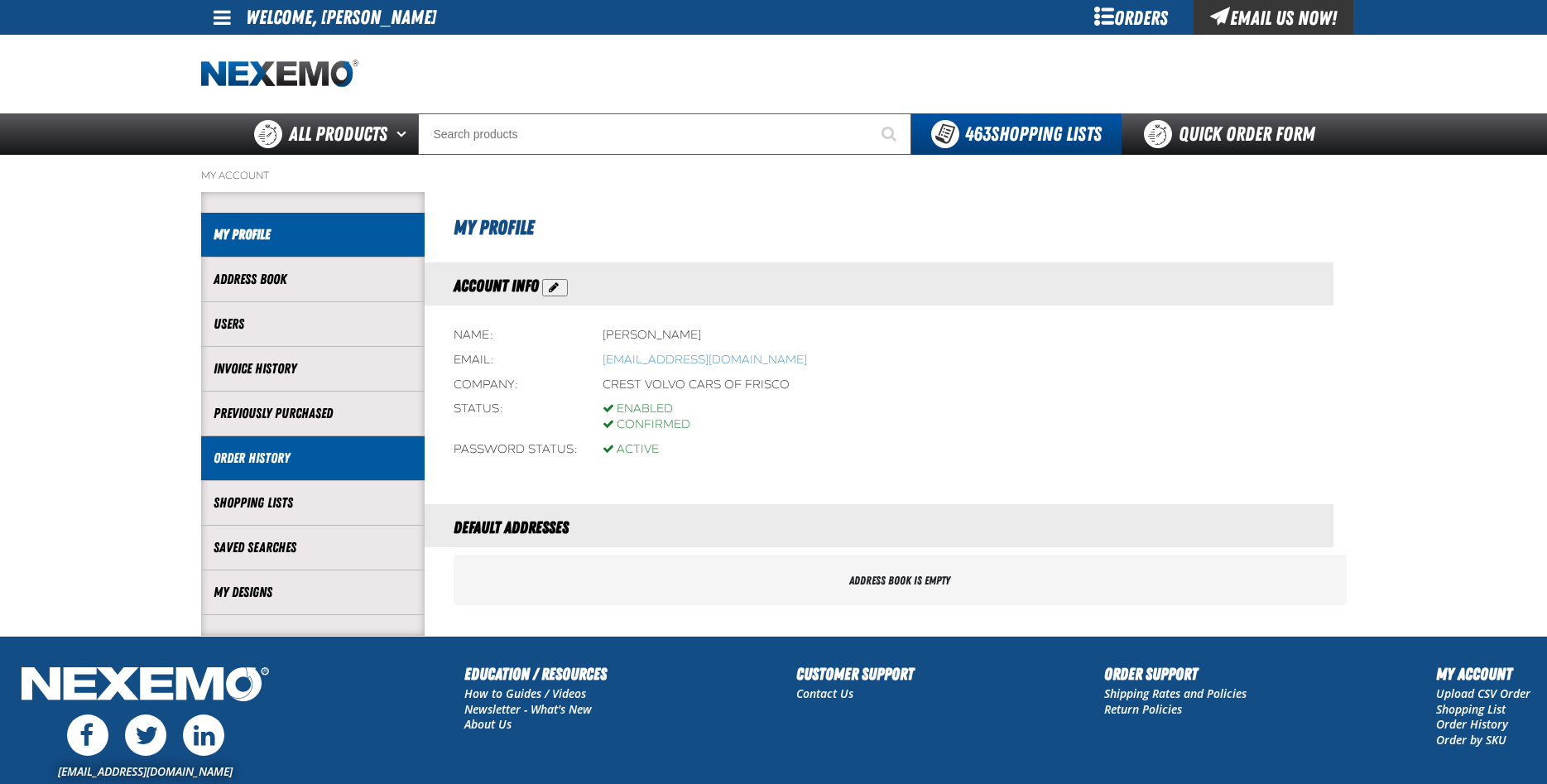
click at [263, 451] on link "Order History" at bounding box center [313, 457] width 199 height 19
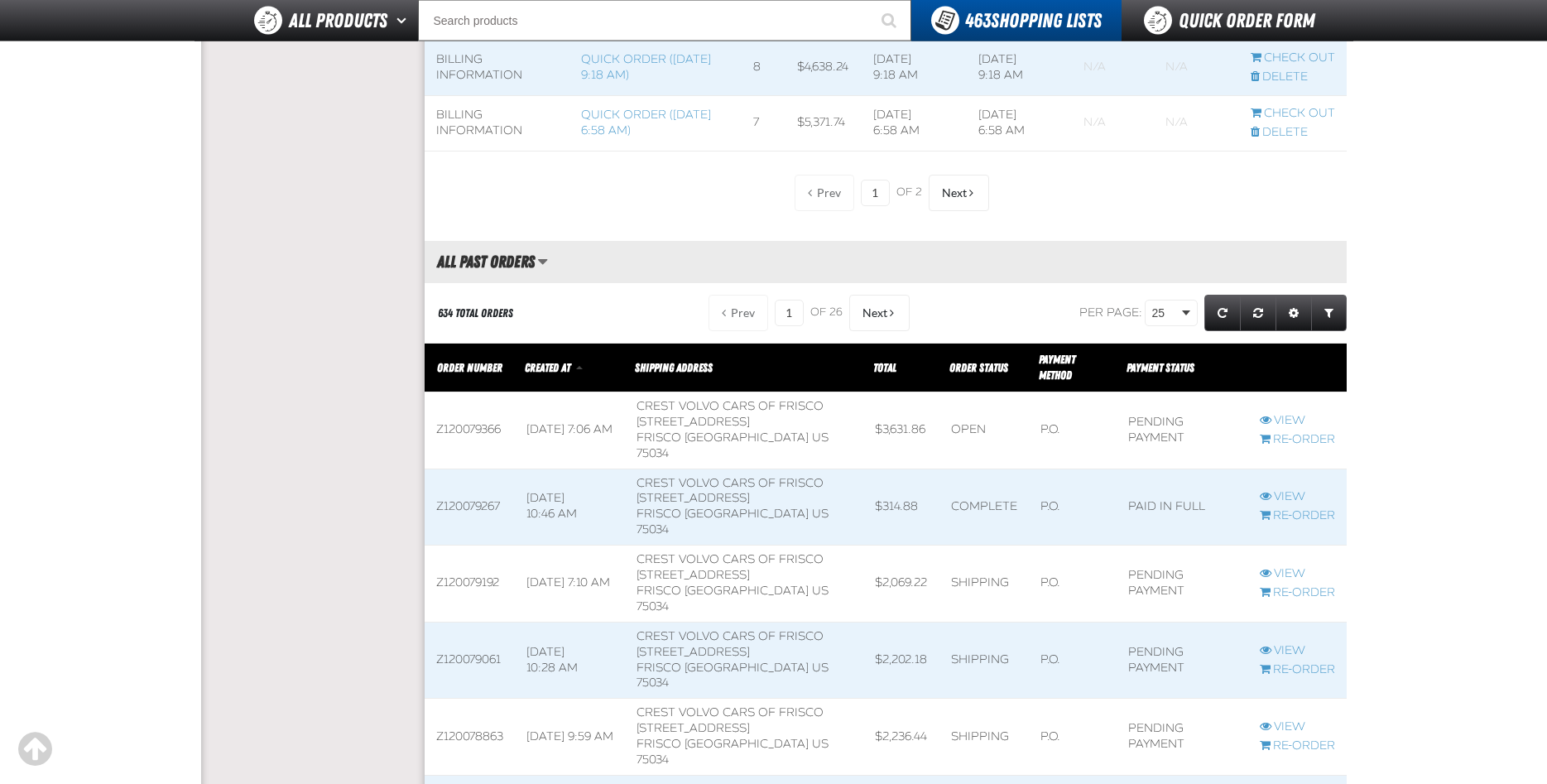
scroll to position [1536, 0]
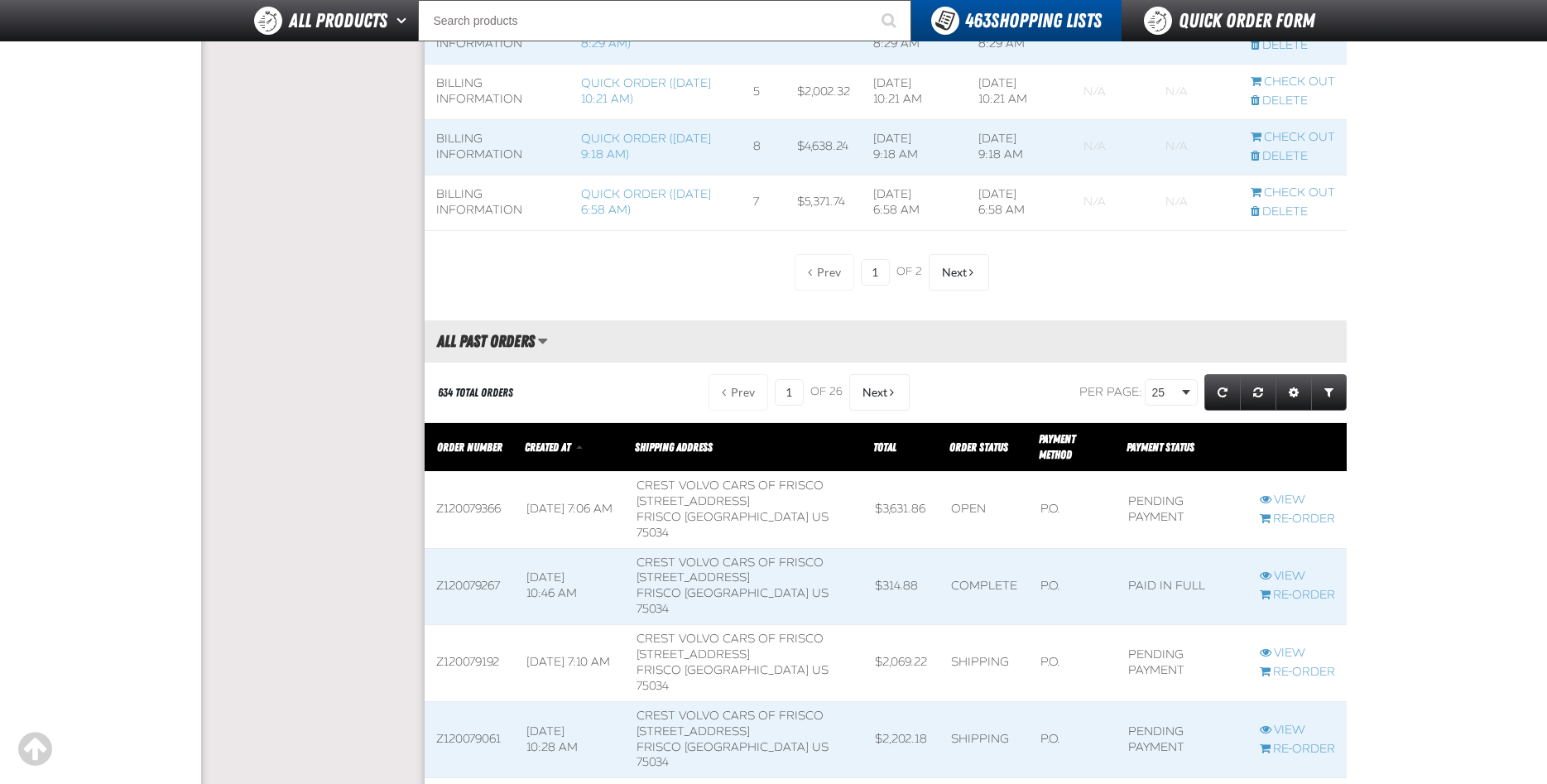
click at [1288, 492] on span at bounding box center [1297, 510] width 98 height 77
click at [1288, 494] on link "View" at bounding box center [1297, 500] width 76 height 16
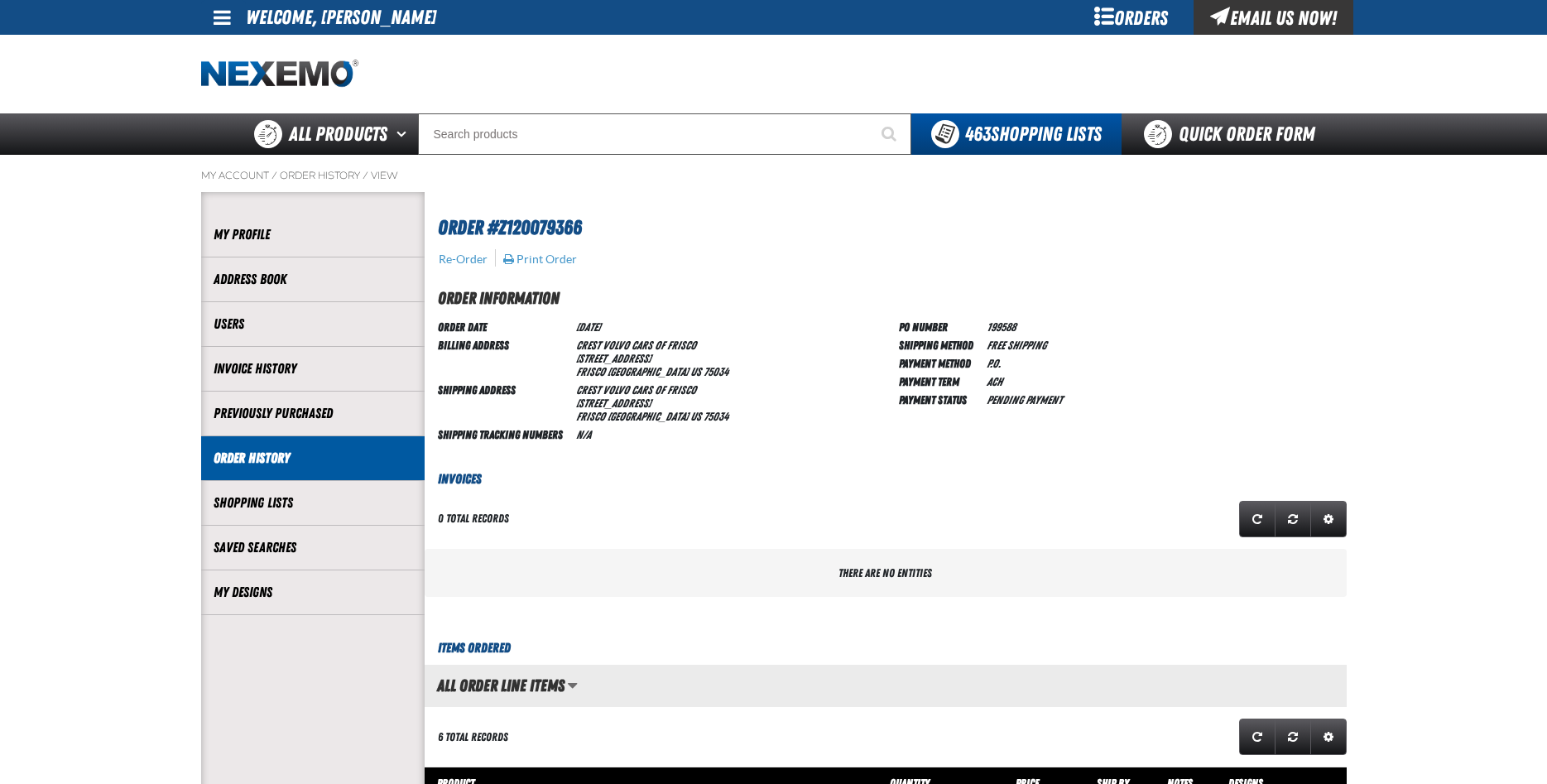
scroll to position [1, 1]
click at [221, 26] on span at bounding box center [222, 17] width 17 height 20
click at [240, 78] on link "Sign Out Sign Out" at bounding box center [237, 80] width 57 height 16
